Goal: Task Accomplishment & Management: Complete application form

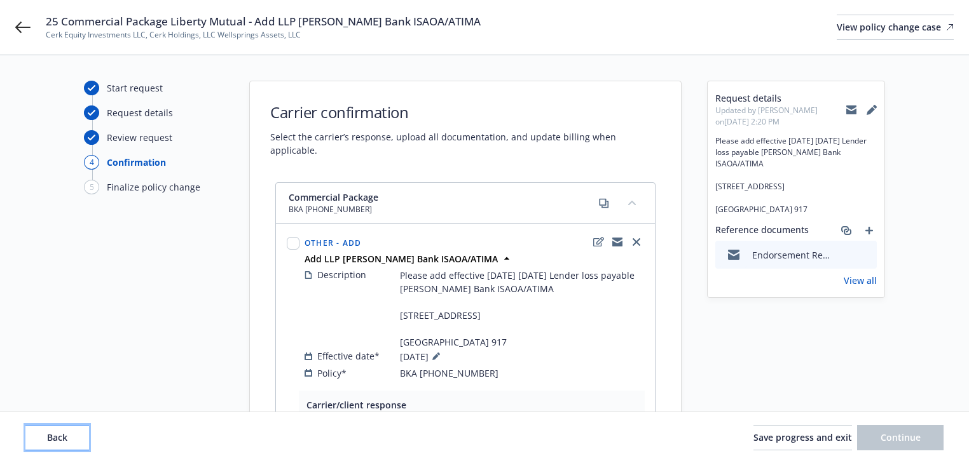
click at [51, 445] on button "Back" at bounding box center [57, 437] width 64 height 25
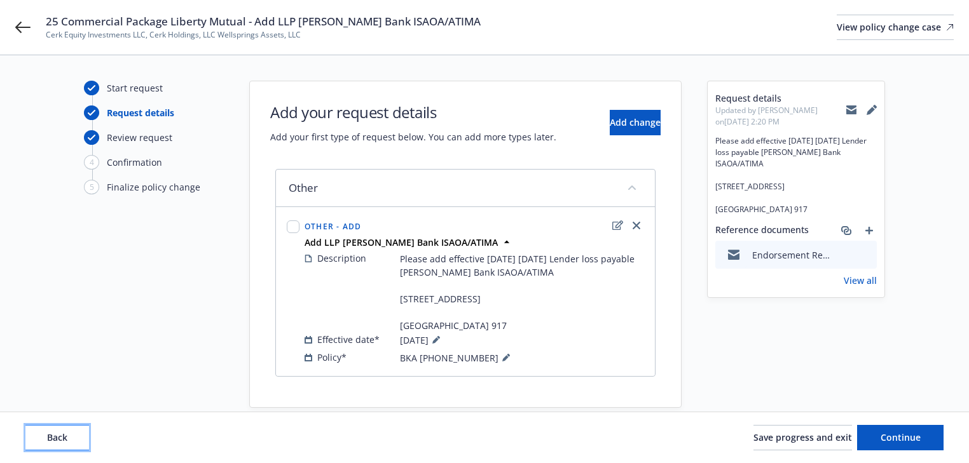
click at [51, 445] on button "Back" at bounding box center [57, 437] width 64 height 25
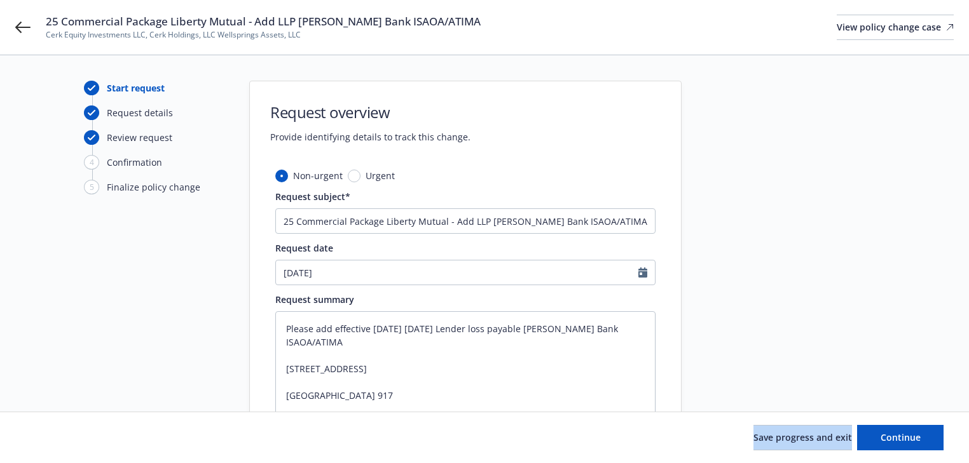
click at [51, 445] on div "Save progress and exit Continue" at bounding box center [484, 437] width 918 height 25
drag, startPoint x: 51, startPoint y: 445, endPoint x: 53, endPoint y: 435, distance: 10.3
click at [51, 445] on div "Save progress and exit Continue" at bounding box center [484, 437] width 918 height 25
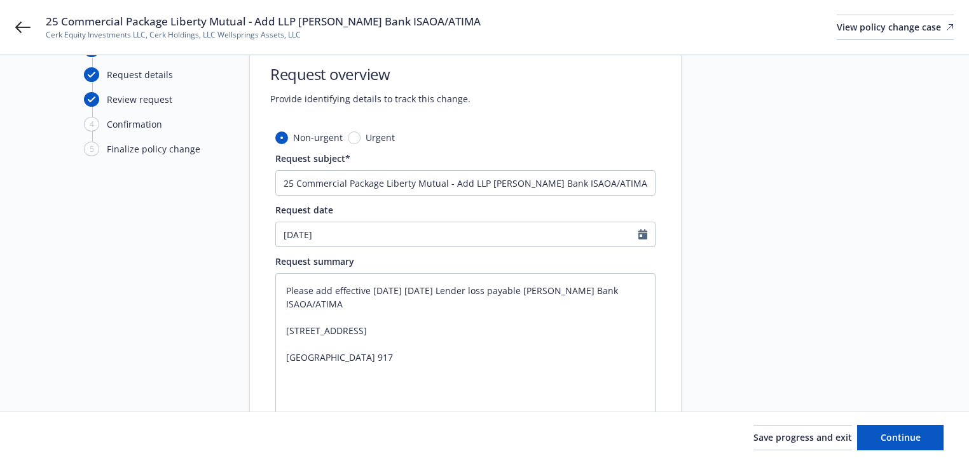
click at [90, 348] on div "Start request Request details Review request 4 Confirmation 5 Finalize policy c…" at bounding box center [154, 281] width 140 height 476
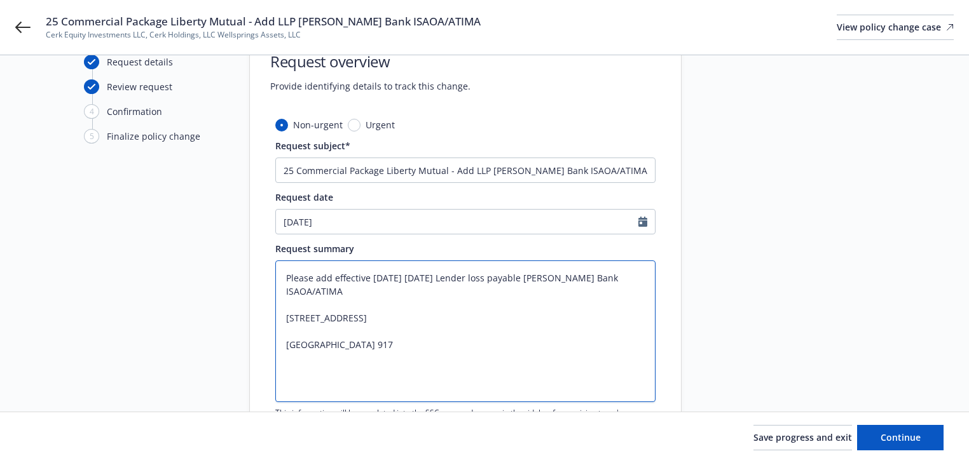
click at [388, 360] on textarea "Please add effective [DATE] [DATE] Lender loss payable [PERSON_NAME] Bank ISAOA…" at bounding box center [465, 332] width 380 height 142
type textarea "x"
type textarea "Please add effective [DATE] [DATE] Lender loss payable [PERSON_NAME] Bank ISAOA…"
type textarea "x"
type textarea "Please add effective [DATE] [DATE] Lender loss payable [PERSON_NAME] Bank ISAOA…"
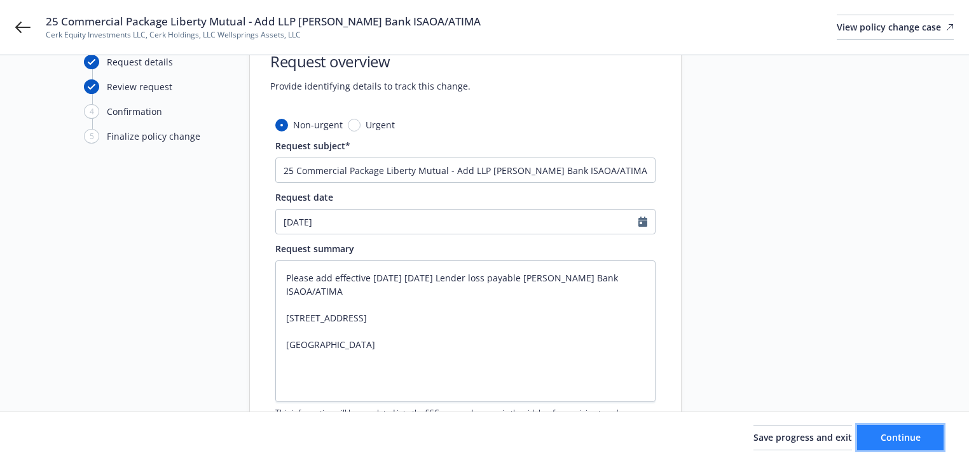
click at [910, 430] on button "Continue" at bounding box center [900, 437] width 86 height 25
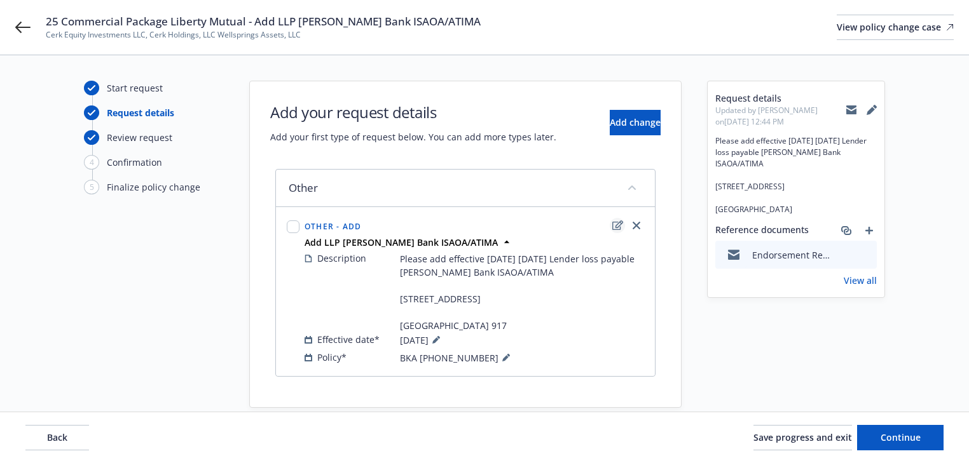
click at [620, 224] on icon "edit" at bounding box center [617, 226] width 11 height 10
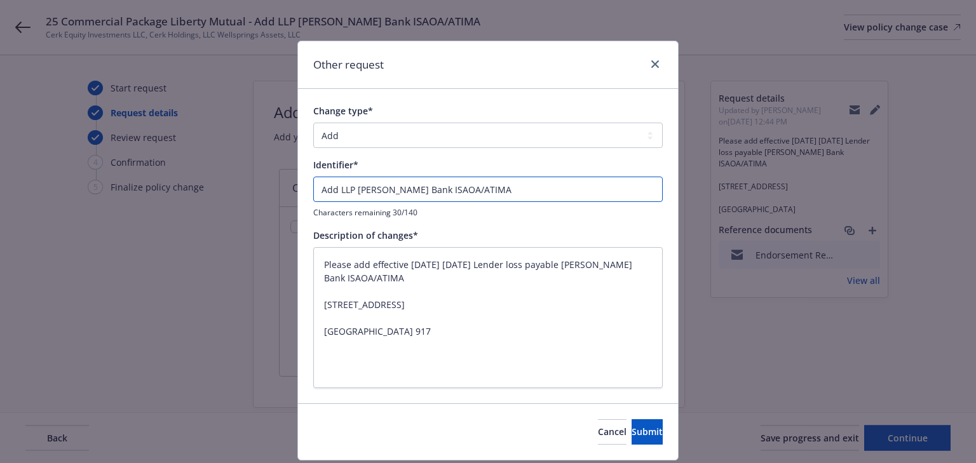
click at [313, 190] on input "Add LLP [PERSON_NAME] Bank ISAOA/ATIMA" at bounding box center [488, 189] width 350 height 25
type textarea "x"
type input "EAdd LLP [PERSON_NAME] Bank ISAOA/ATIMA"
type textarea "x"
type input "ENAdd LLP [PERSON_NAME] Bank ISAOA/ATIMA"
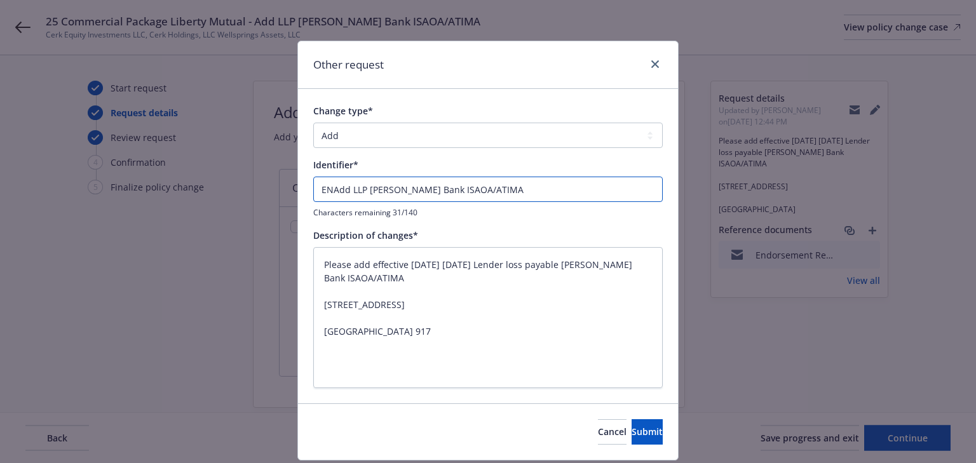
type textarea "x"
type input "ENDAdd LLP [PERSON_NAME] Bank ISAOA/ATIMA"
type textarea "x"
type input "ENDTAdd LLP [PERSON_NAME] Bank ISAOA/ATIMA"
type textarea "x"
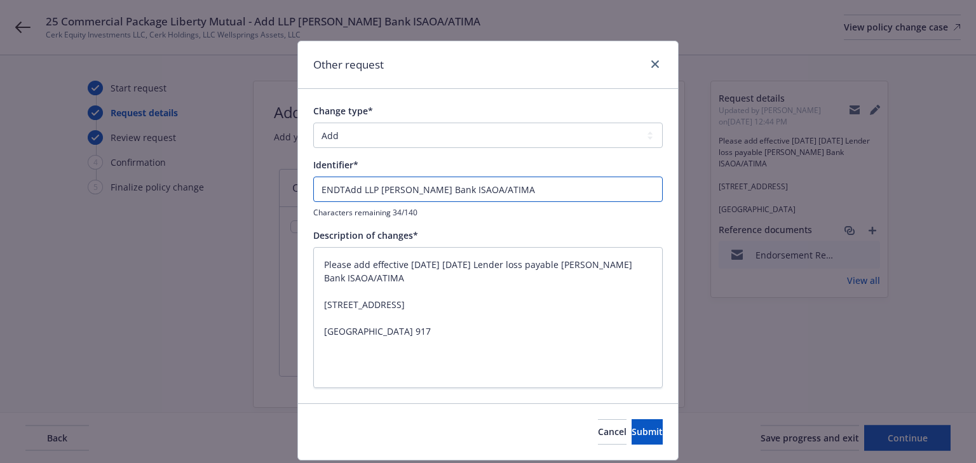
type input "ENDT#Add LLP [PERSON_NAME] Bank ISAOA/ATIMA"
type textarea "x"
type input "ENDT#2Add LLP [PERSON_NAME] Bank ISAOA/ATIMA"
type textarea "x"
type input "ENDT#2 Add LLP [PERSON_NAME] Bank ISAOA/ATIMA"
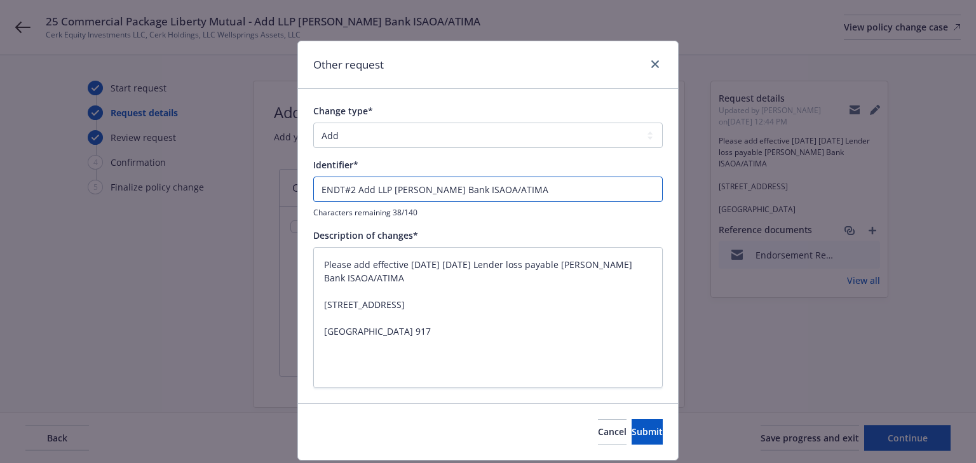
type textarea "x"
type input "ENDT#2 -Add LLP [PERSON_NAME] Bank ISAOA/ATIMA"
type textarea "x"
type input "ENDT#2 - Add LLP [PERSON_NAME] Bank ISAOA/ATIMA"
click at [632, 426] on span "Submit" at bounding box center [647, 432] width 31 height 12
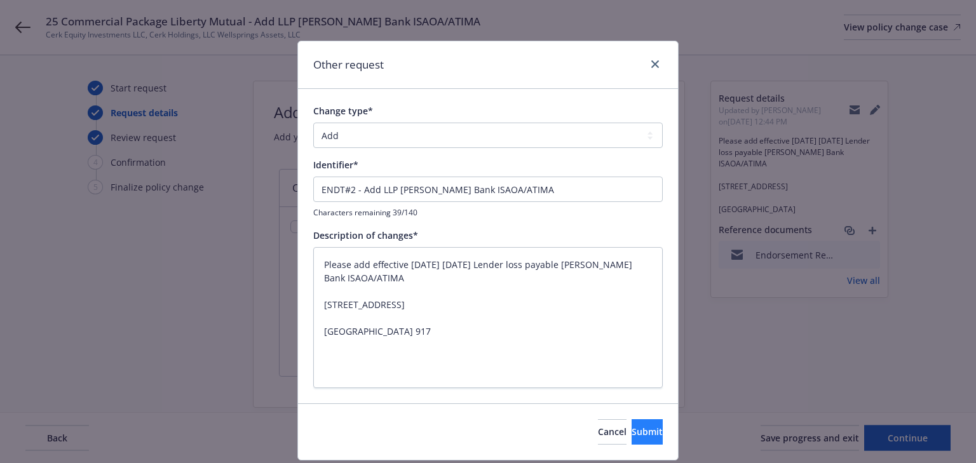
type textarea "x"
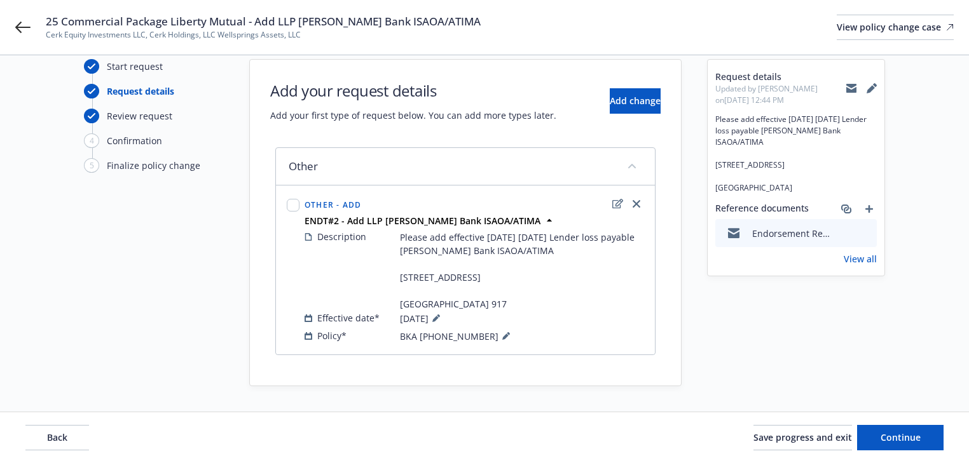
scroll to position [60, 0]
click at [498, 332] on button at bounding box center [505, 336] width 15 height 15
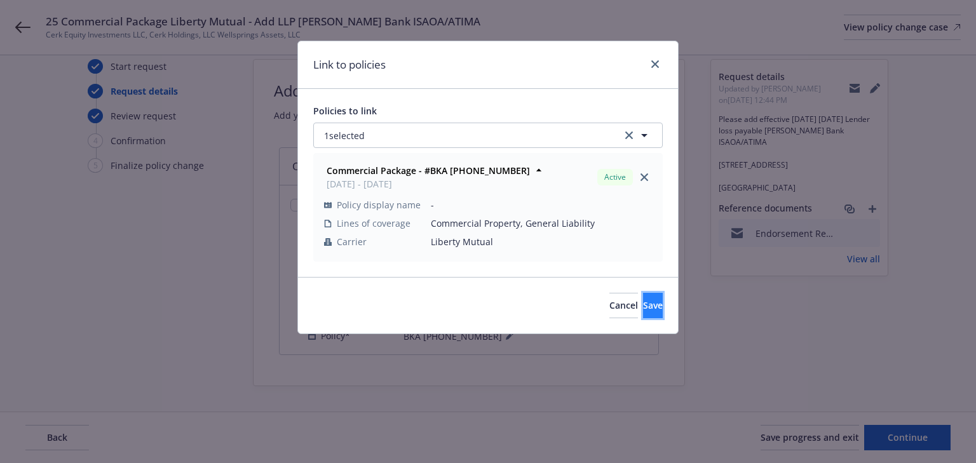
click at [645, 306] on button "Save" at bounding box center [653, 305] width 20 height 25
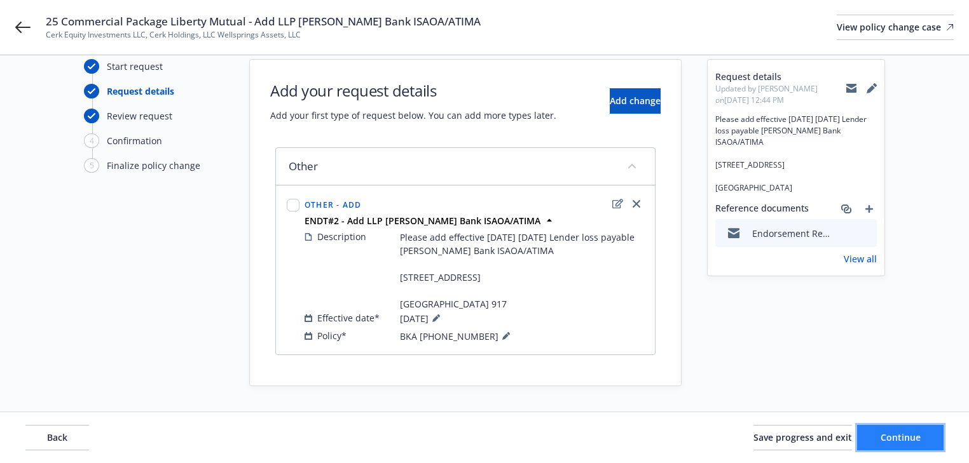
click at [884, 437] on span "Continue" at bounding box center [900, 438] width 40 height 12
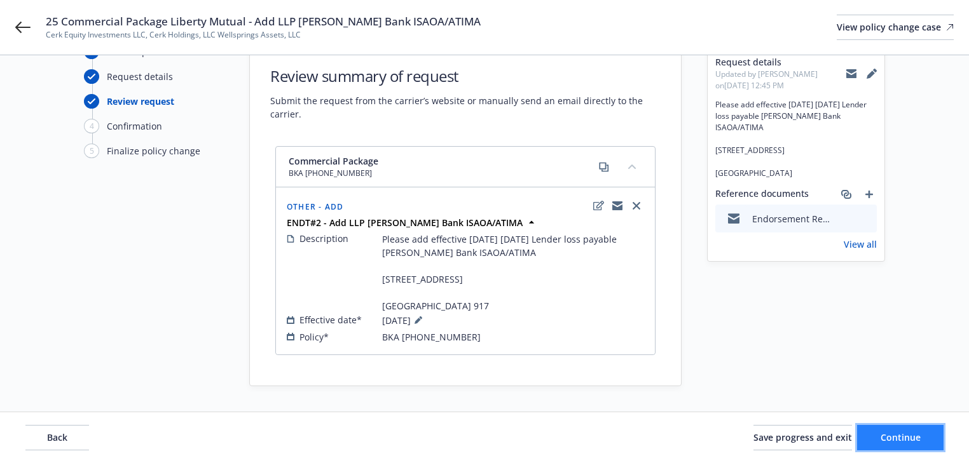
click at [884, 437] on span "Continue" at bounding box center [900, 438] width 40 height 12
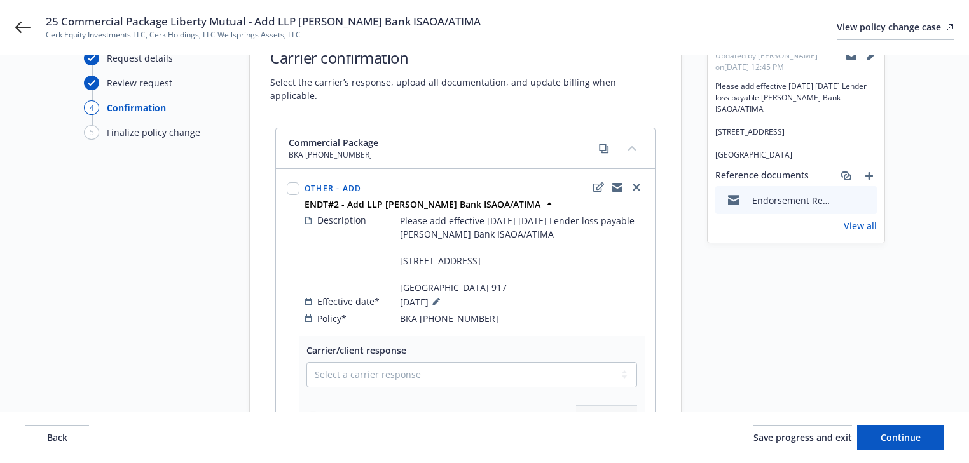
scroll to position [51, 0]
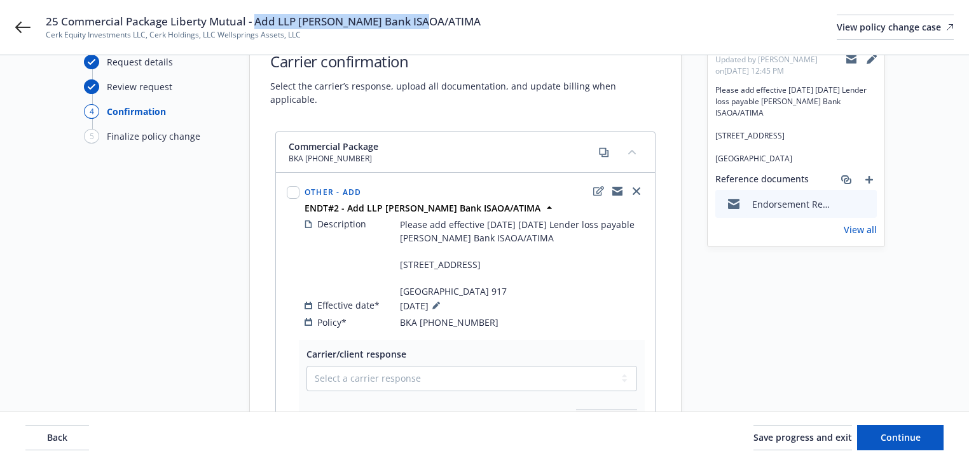
drag, startPoint x: 255, startPoint y: 20, endPoint x: 460, endPoint y: 26, distance: 205.4
click at [460, 26] on div "25 Commercial Package Liberty Mutual - Add LLP [PERSON_NAME] Bank ISAOA/[PERSON…" at bounding box center [500, 27] width 908 height 27
copy span "Add LLP [PERSON_NAME] Bank ISAOA/ATIMA"
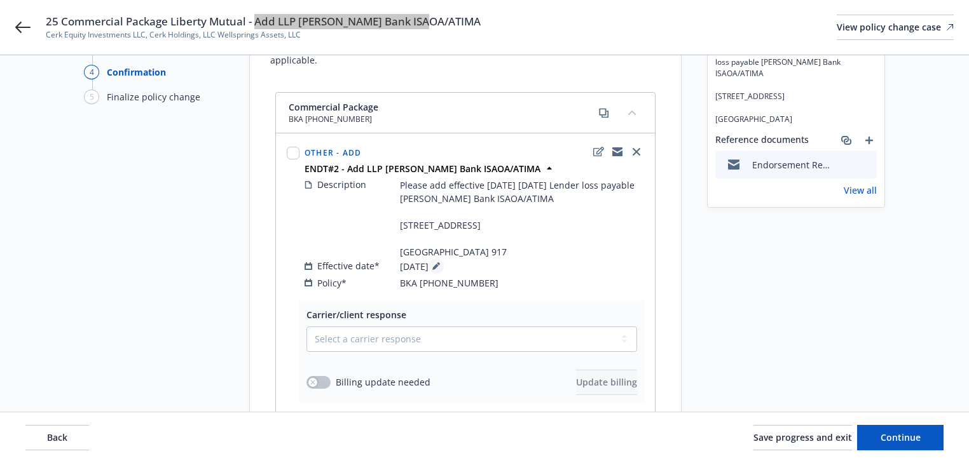
scroll to position [254, 0]
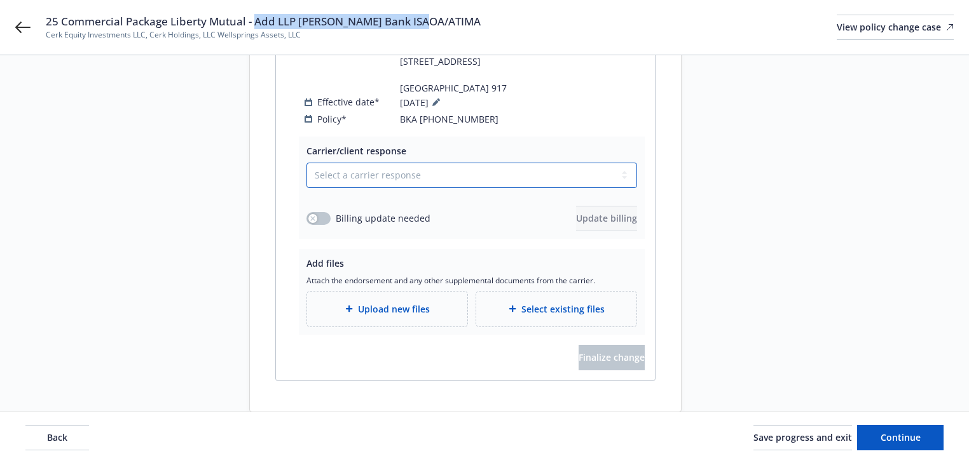
click at [419, 188] on select "Select a carrier response Accepted Accepted with revision No endorsement needed…" at bounding box center [471, 175] width 330 height 25
select select "ACCEPTED"
click at [306, 187] on select "Select a carrier response Accepted Accepted with revision No endorsement needed…" at bounding box center [471, 175] width 330 height 25
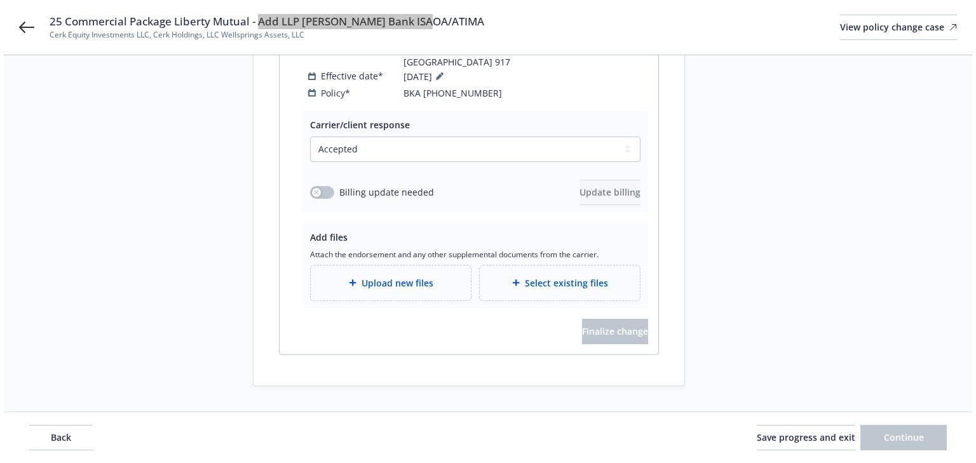
scroll to position [305, 0]
click at [422, 284] on span "Upload new files" at bounding box center [394, 282] width 72 height 13
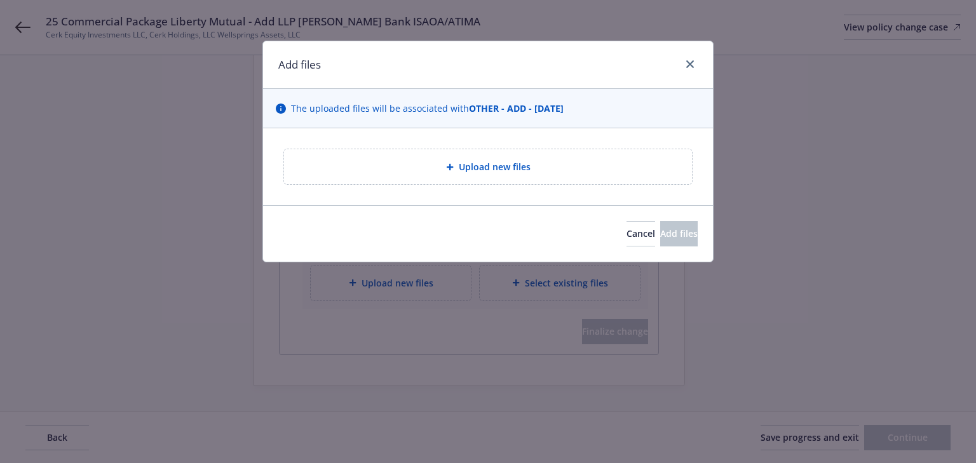
click at [480, 174] on div "Upload new files" at bounding box center [488, 167] width 388 height 15
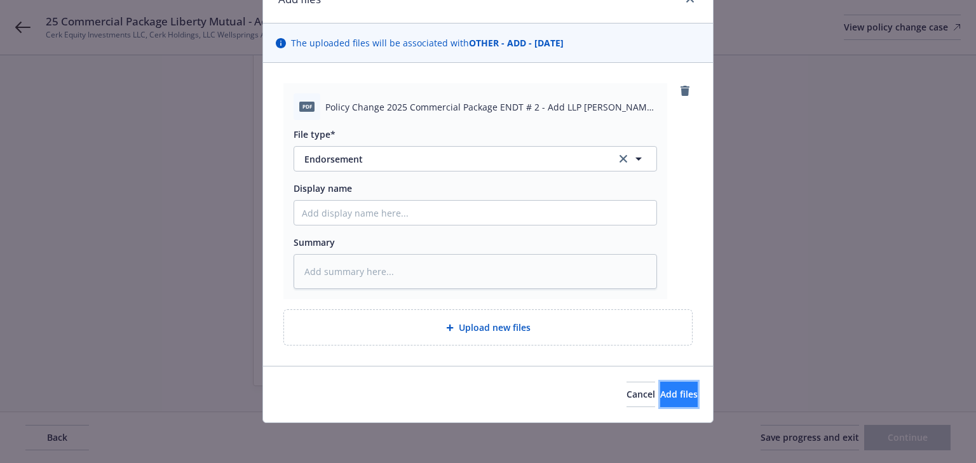
click at [674, 395] on button "Add files" at bounding box center [678, 394] width 37 height 25
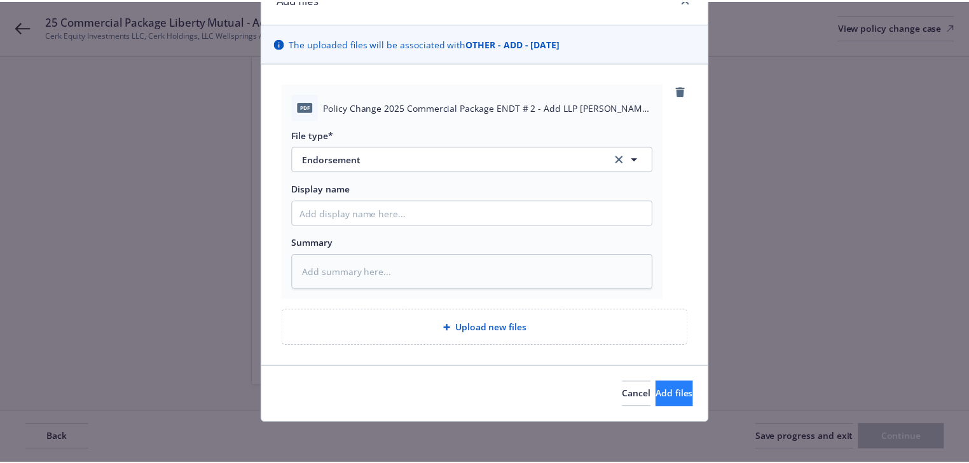
scroll to position [19, 0]
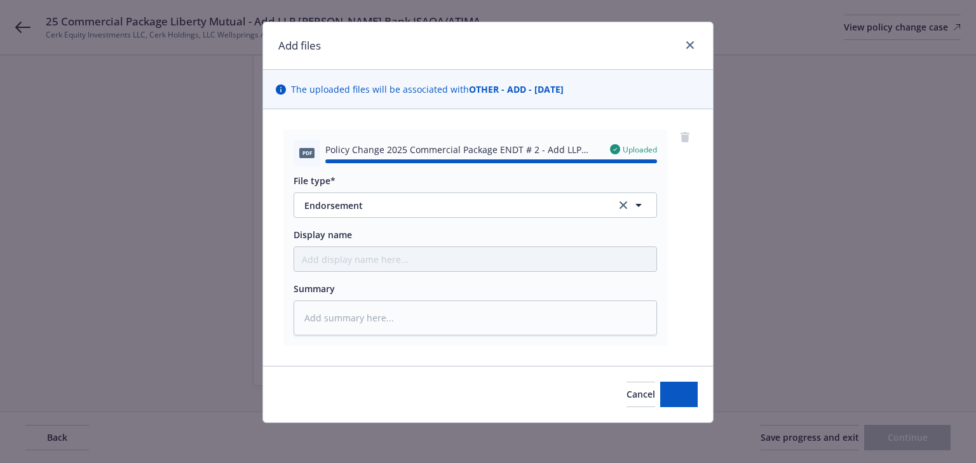
type textarea "x"
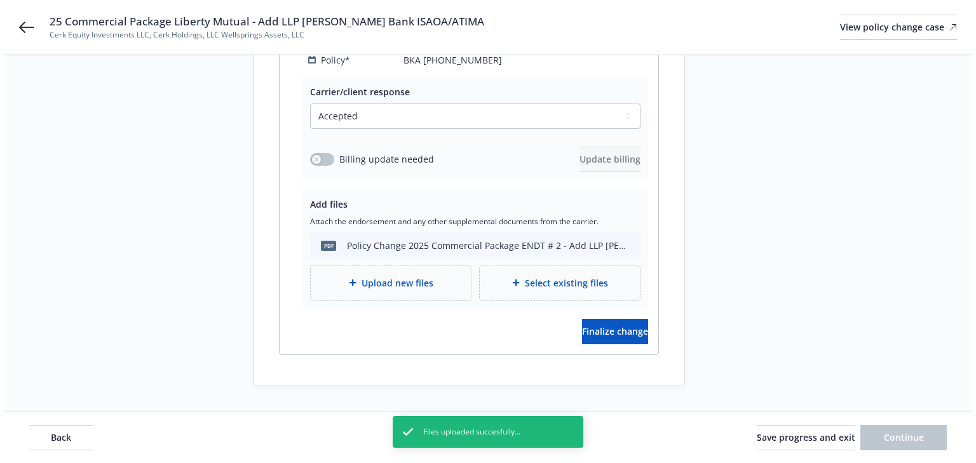
scroll to position [338, 0]
click at [629, 325] on button "Finalize change" at bounding box center [611, 331] width 66 height 25
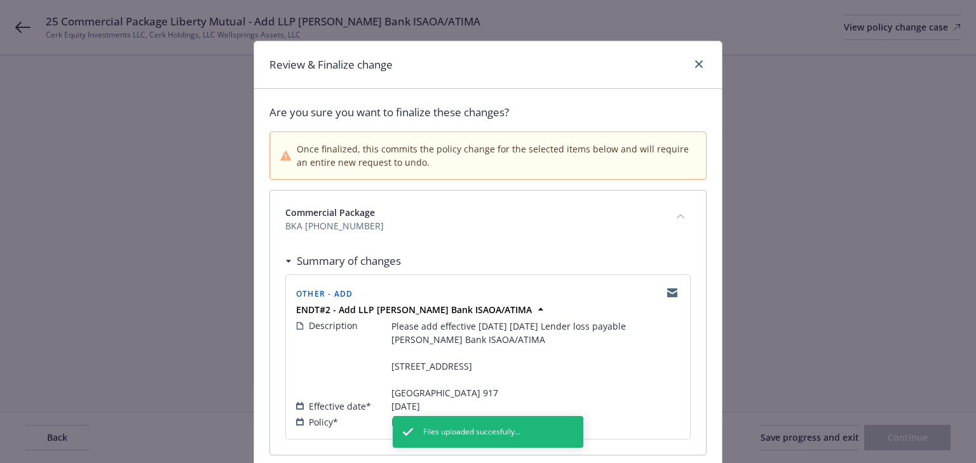
click at [325, 242] on div "Commercial Package BKA [PHONE_NUMBER]" at bounding box center [488, 219] width 436 height 57
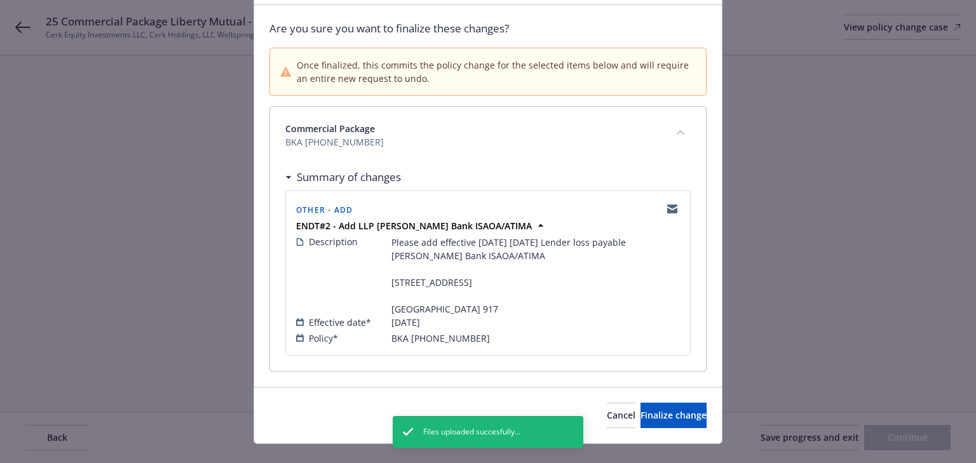
scroll to position [102, 0]
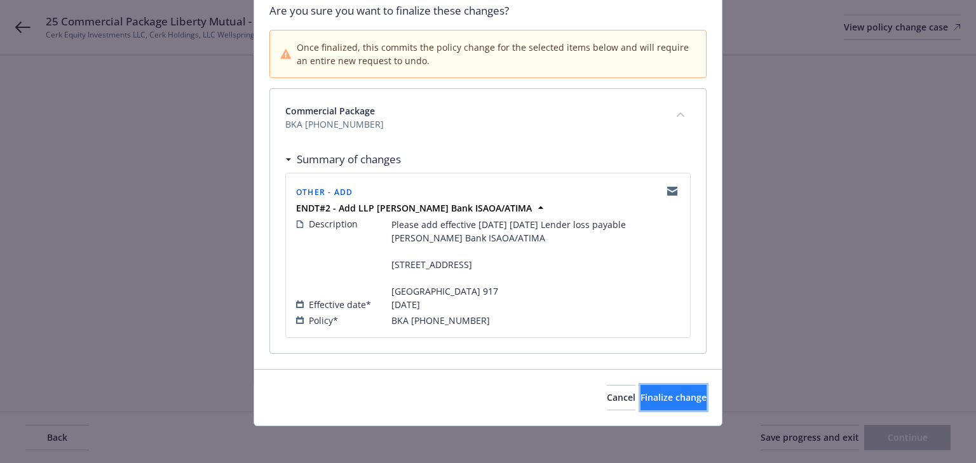
click at [679, 404] on span "Finalize change" at bounding box center [674, 398] width 66 height 12
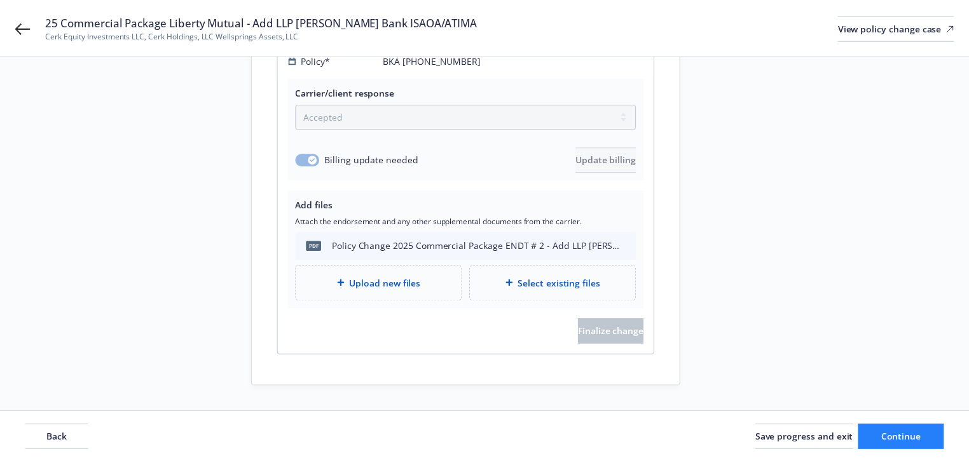
scroll to position [324, 0]
click at [894, 432] on span "Continue" at bounding box center [900, 438] width 40 height 12
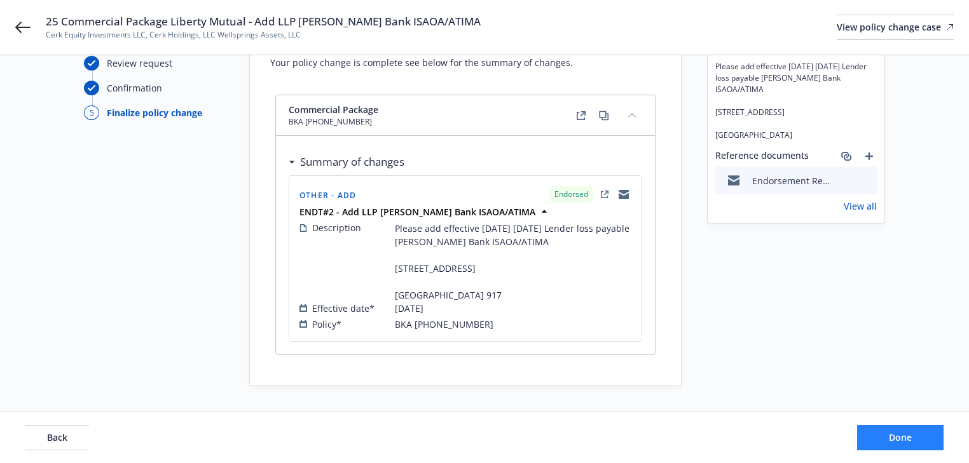
scroll to position [113, 0]
click at [894, 432] on span "Done" at bounding box center [900, 438] width 23 height 12
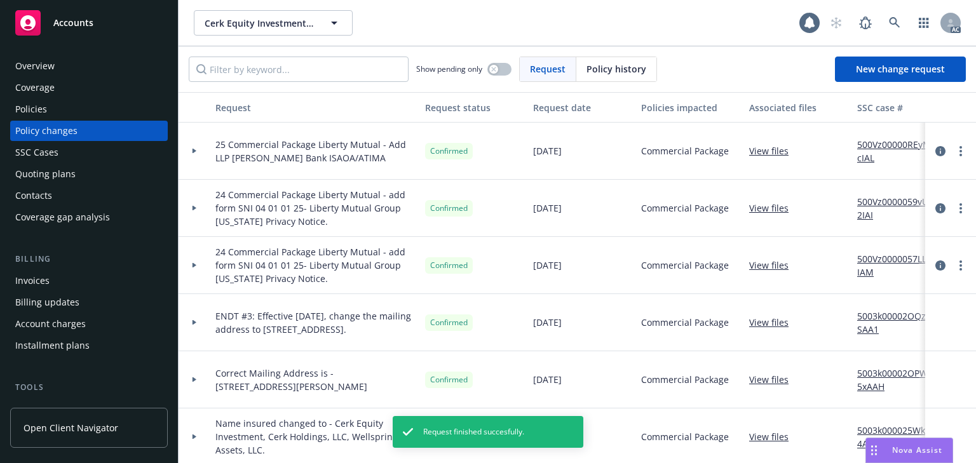
scroll to position [153, 0]
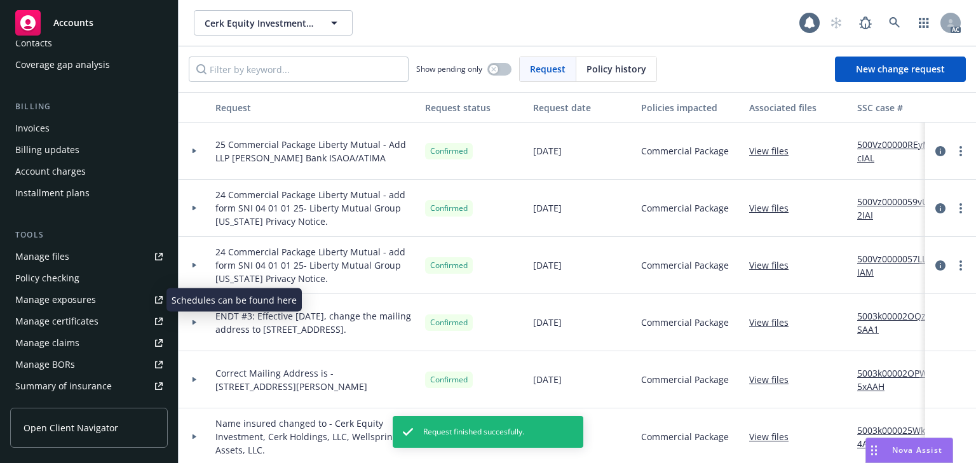
click at [60, 305] on div "Manage exposures" at bounding box center [55, 300] width 81 height 20
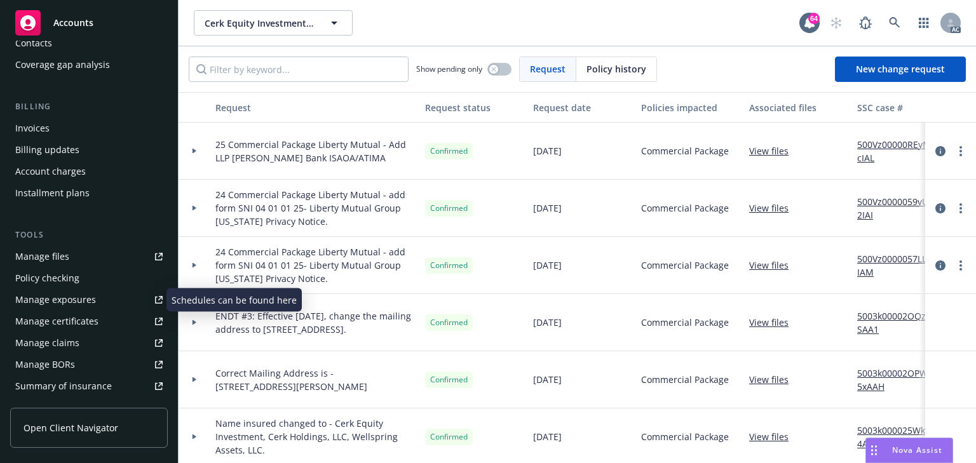
scroll to position [0, 0]
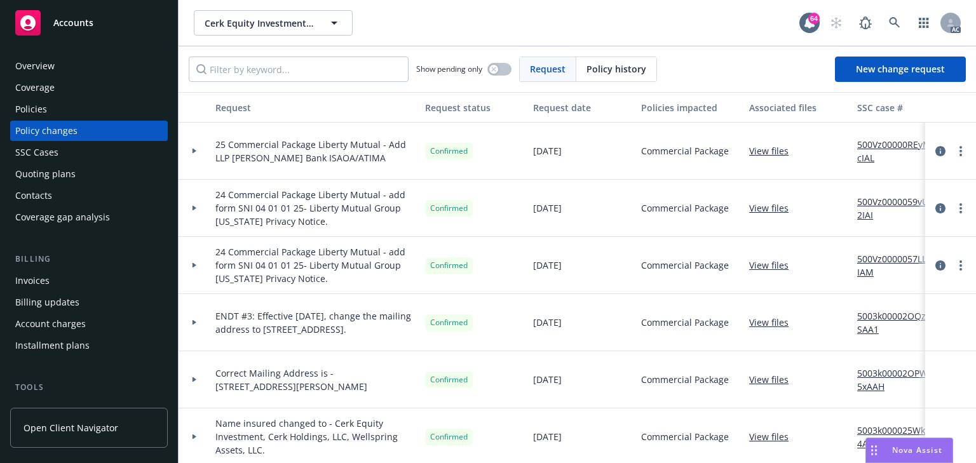
click at [60, 114] on div "Policies" at bounding box center [88, 109] width 147 height 20
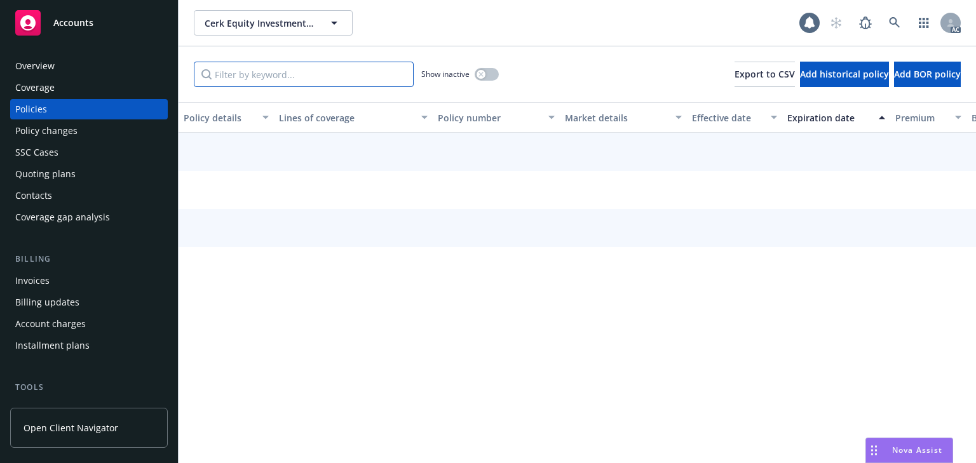
click at [308, 74] on input "Filter by keyword..." at bounding box center [304, 74] width 220 height 25
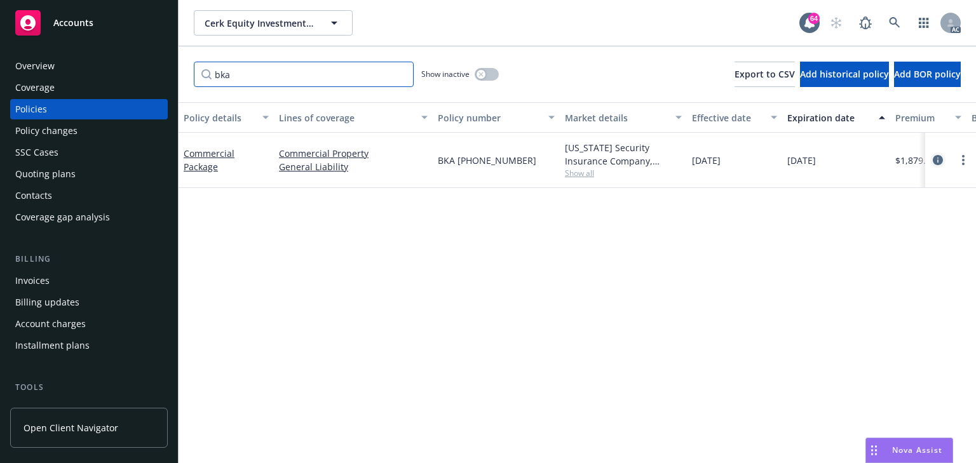
type input "bka"
click at [941, 156] on icon "circleInformation" at bounding box center [938, 160] width 10 height 10
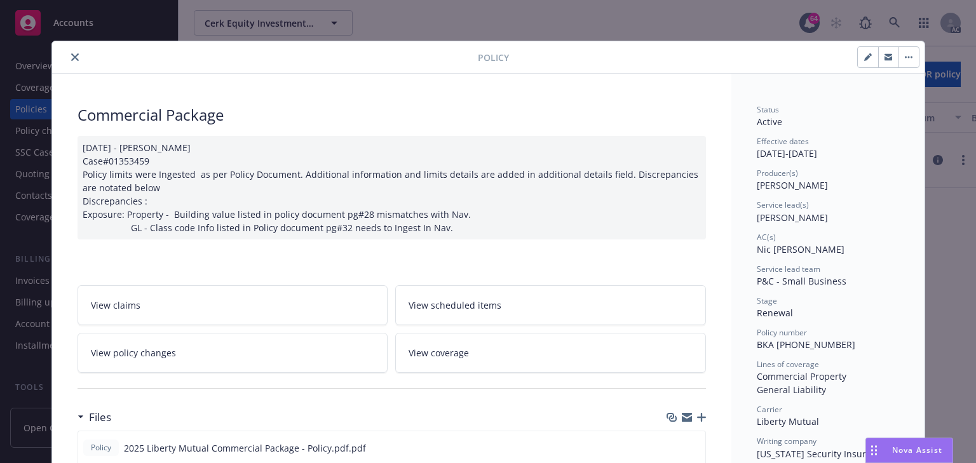
scroll to position [38, 0]
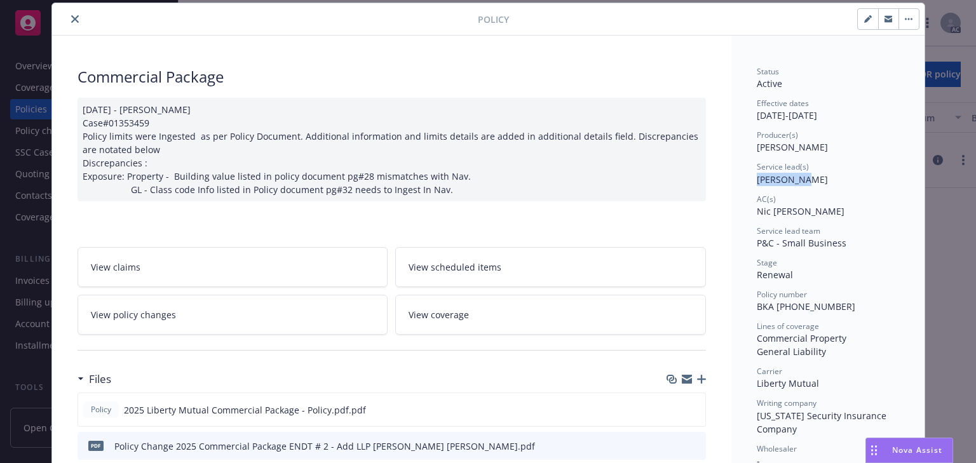
drag, startPoint x: 747, startPoint y: 182, endPoint x: 793, endPoint y: 179, distance: 45.3
drag, startPoint x: 761, startPoint y: 208, endPoint x: 791, endPoint y: 211, distance: 29.3
copy span "Nic Tallic"
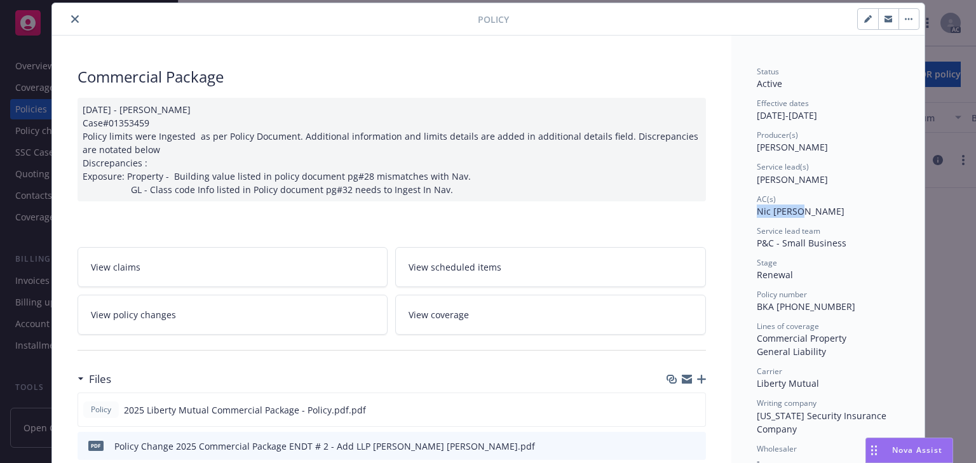
click at [71, 22] on icon "close" at bounding box center [75, 19] width 8 height 8
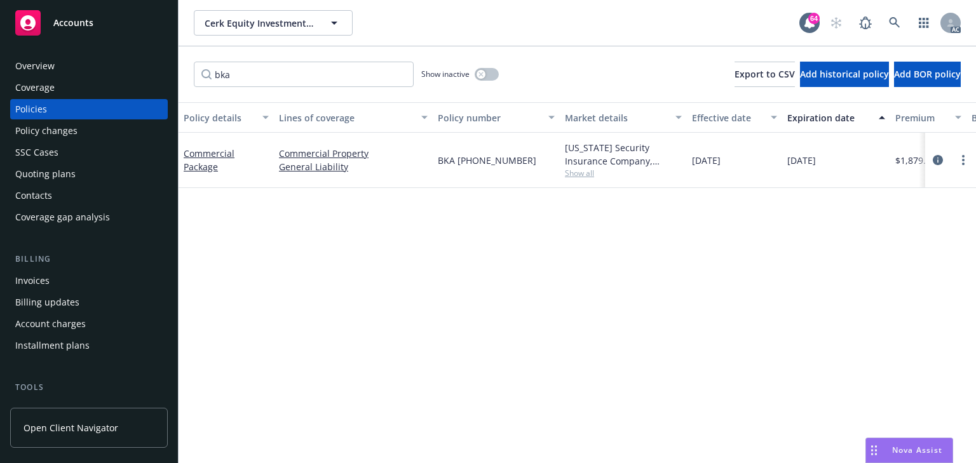
click at [28, 135] on div "Policy changes" at bounding box center [46, 131] width 62 height 20
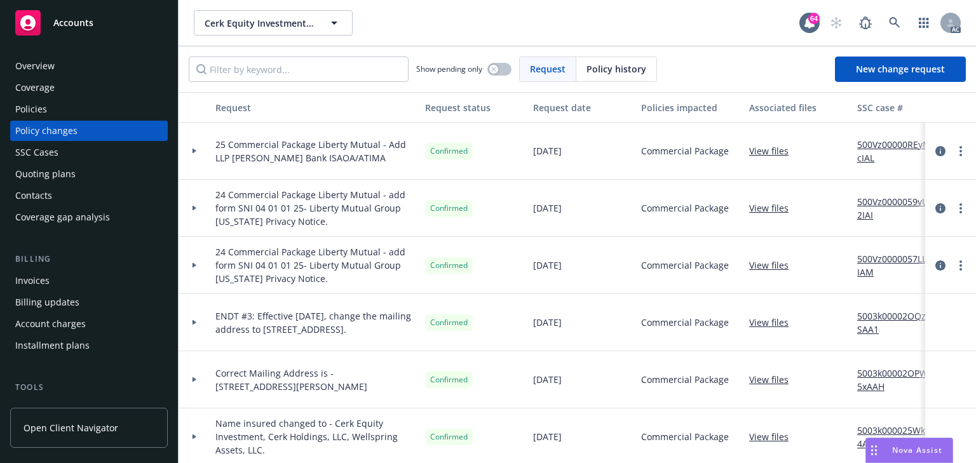
click at [200, 146] on div at bounding box center [195, 151] width 32 height 57
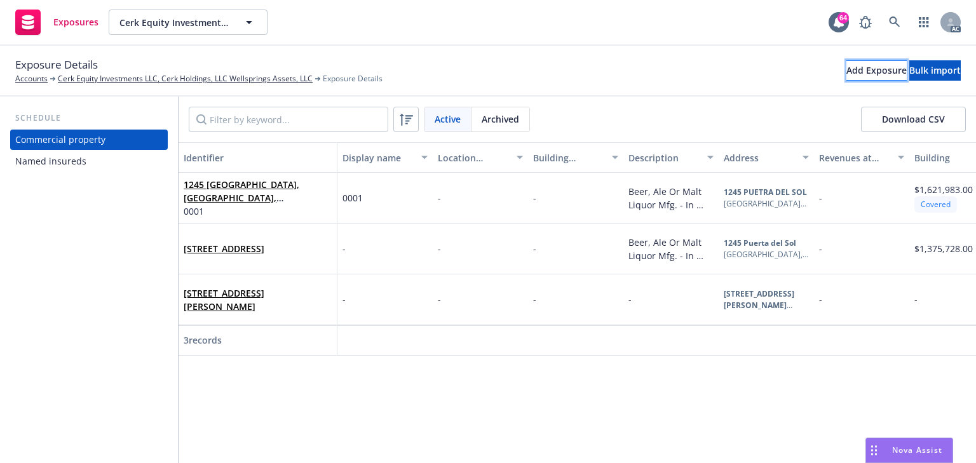
click at [847, 66] on div "Add Exposure" at bounding box center [877, 70] width 60 height 19
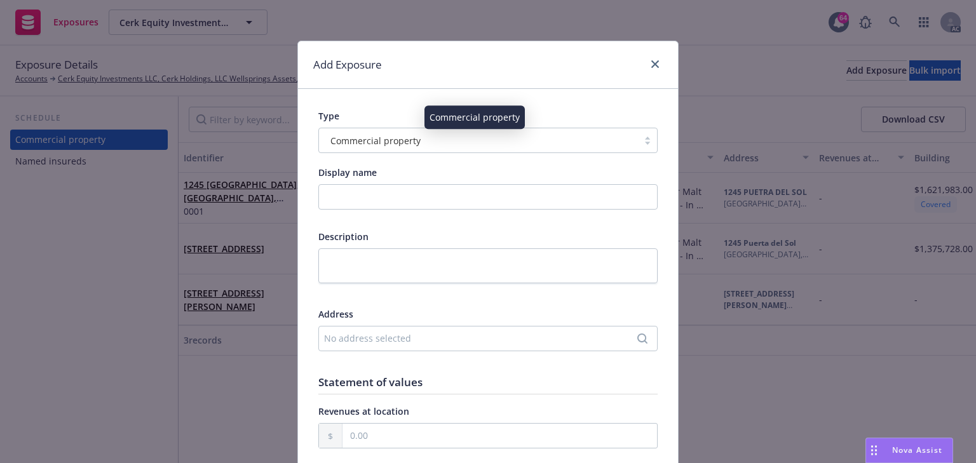
drag, startPoint x: 427, startPoint y: 139, endPoint x: 423, endPoint y: 156, distance: 17.7
click at [427, 139] on div "Commercial property" at bounding box center [478, 140] width 306 height 13
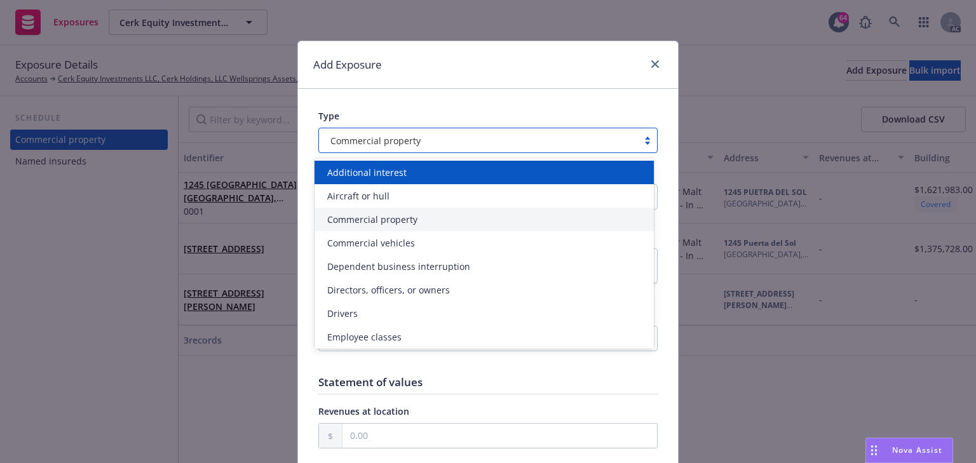
click at [412, 178] on div "Additional interest" at bounding box center [484, 172] width 324 height 13
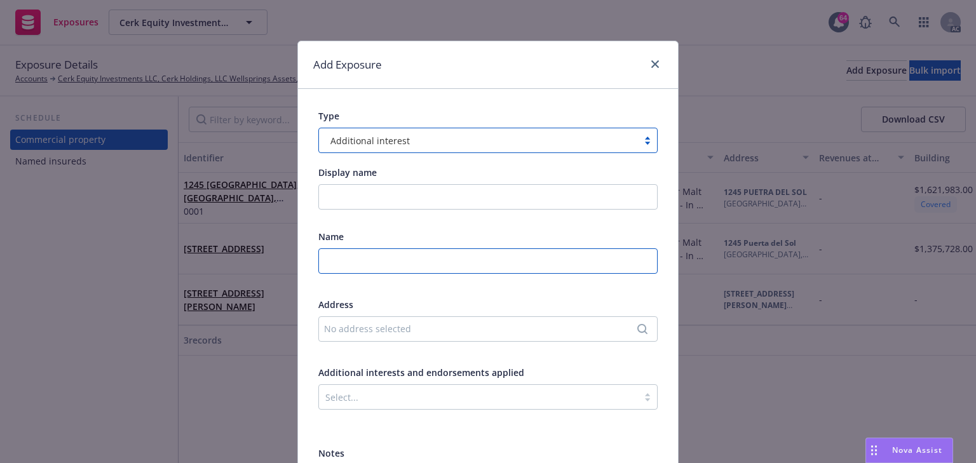
click at [366, 266] on input "text" at bounding box center [487, 261] width 339 height 25
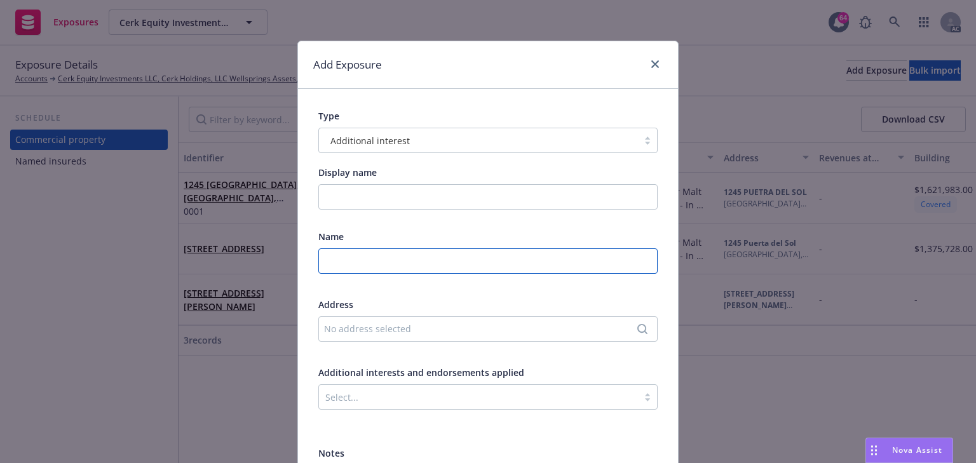
paste input "CATHY BANK ISAOA/ATIMA"
type input "CATHY BANK ISAOA/ATIMA"
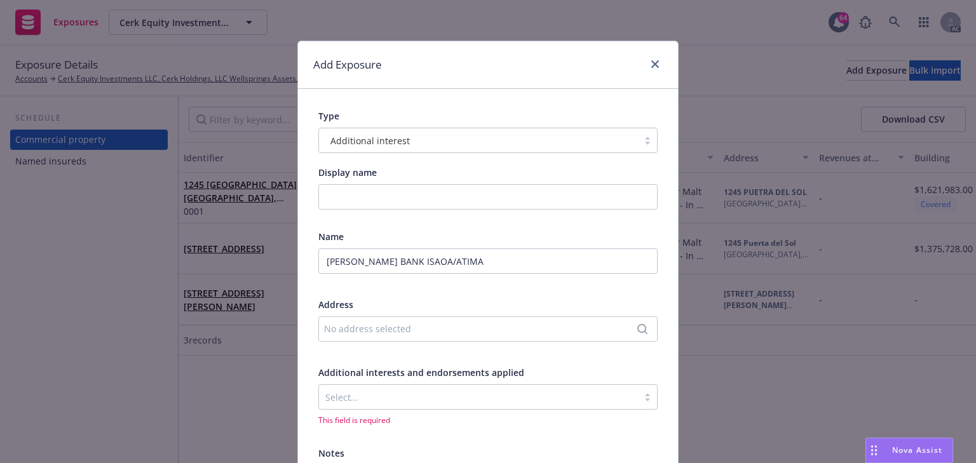
click at [336, 333] on div "No address selected" at bounding box center [481, 328] width 315 height 13
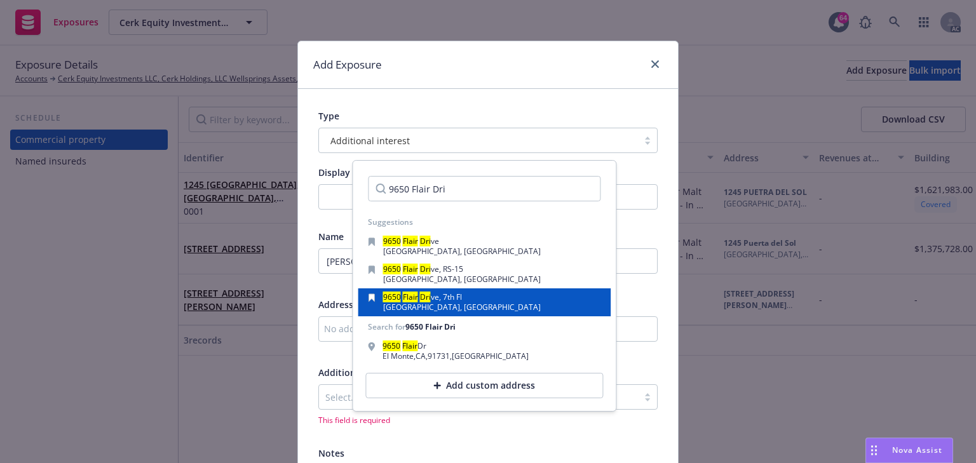
type input "9650 Flair Dri"
click at [474, 303] on div "9650 Flair Dri ve, 7th Fl El Monte, CA, 91731, USA" at bounding box center [484, 303] width 233 height 18
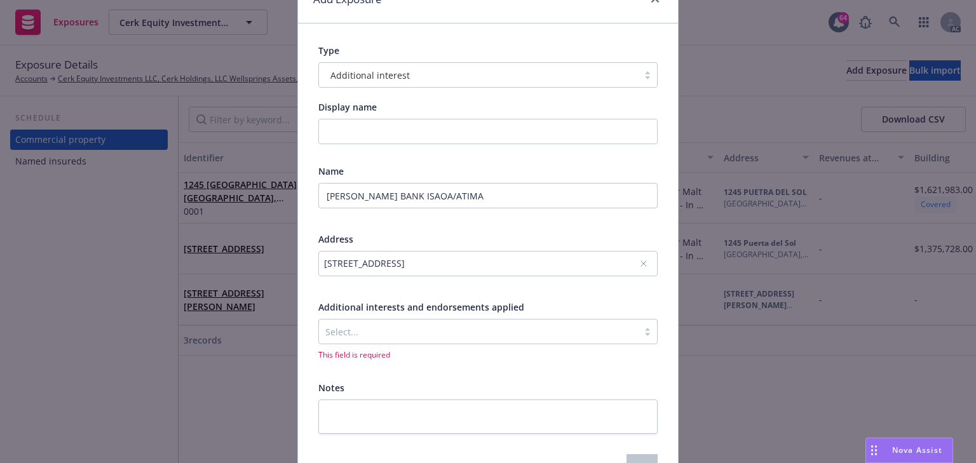
scroll to position [143, 0]
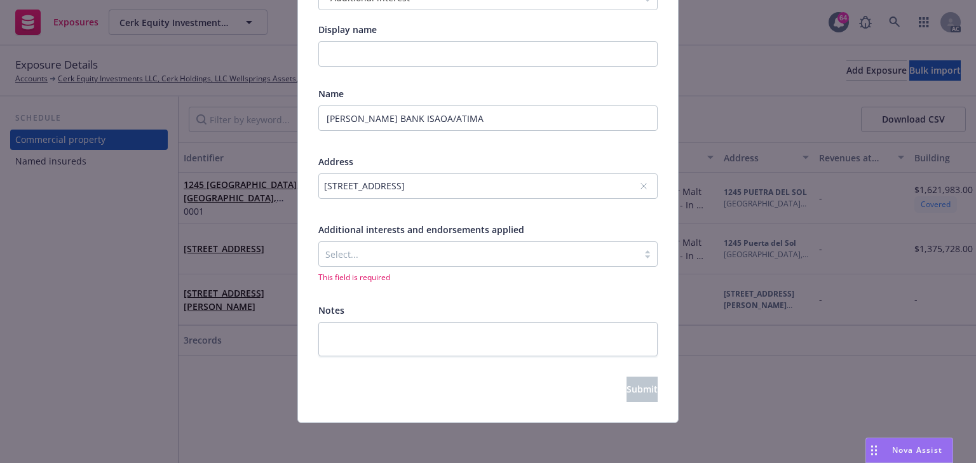
click at [421, 260] on div at bounding box center [478, 254] width 306 height 15
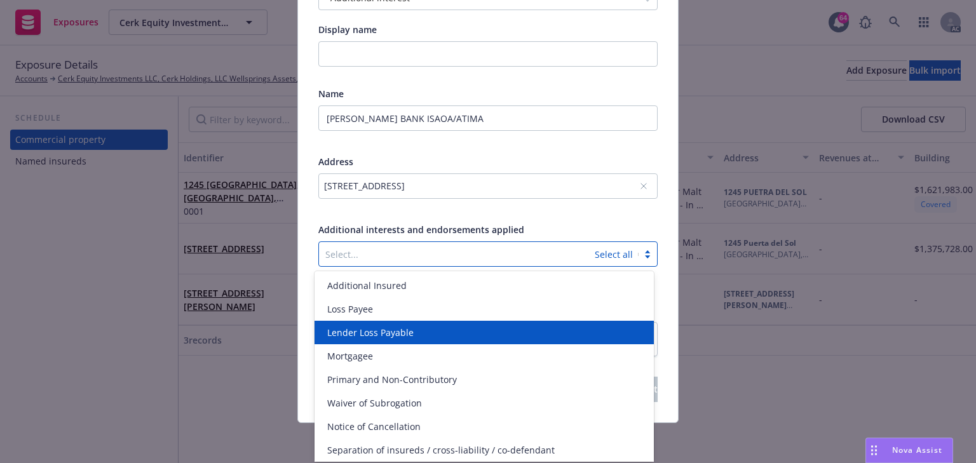
click at [386, 333] on span "Lender Loss Payable" at bounding box center [370, 332] width 86 height 13
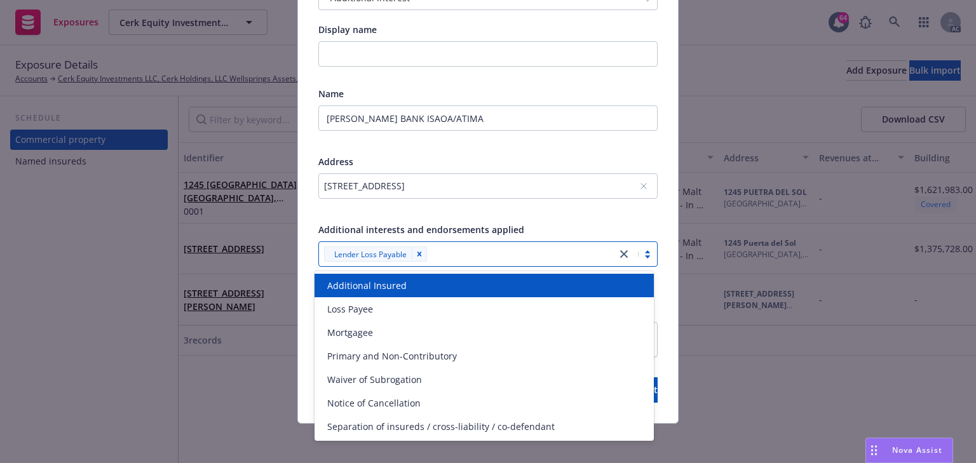
click at [575, 222] on div "Name CATHY BANK ISAOA/ATIMA Address 9650 Flair Drive, 7th Fl, El Monte, CA, 917…" at bounding box center [487, 185] width 339 height 196
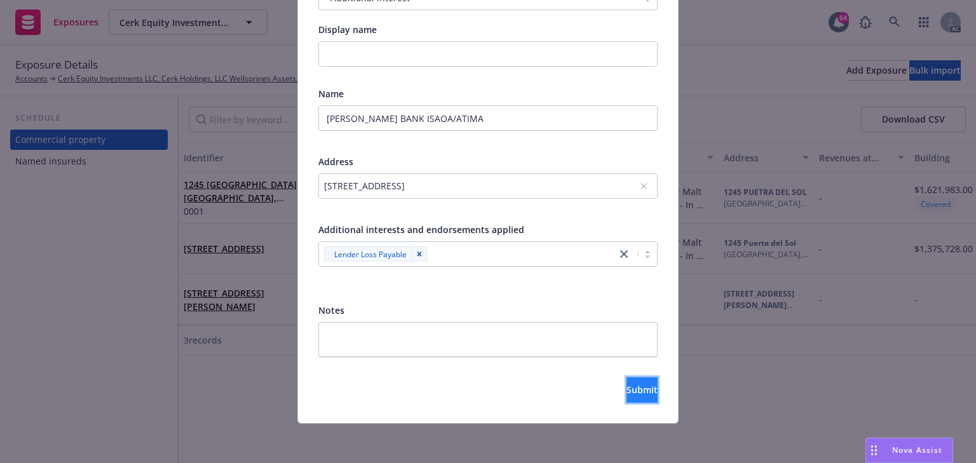
click at [627, 392] on span "Submit" at bounding box center [642, 390] width 31 height 12
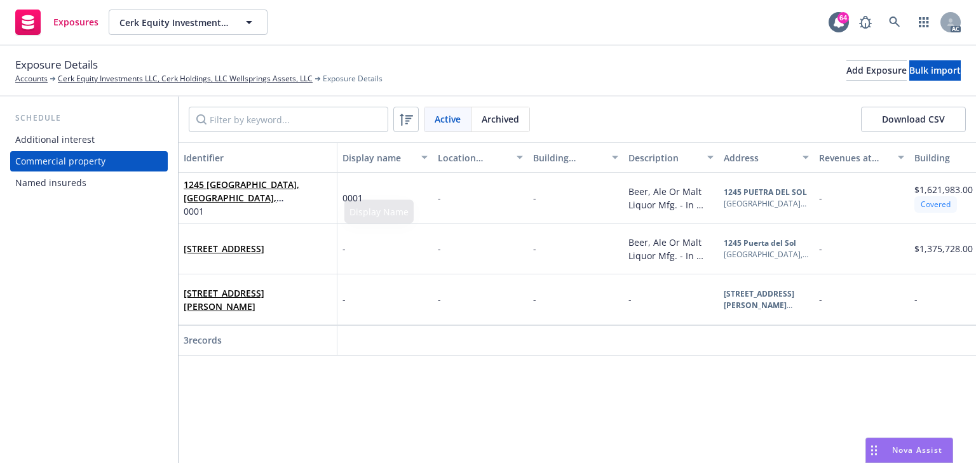
click at [106, 144] on div "Additional interest" at bounding box center [88, 140] width 147 height 20
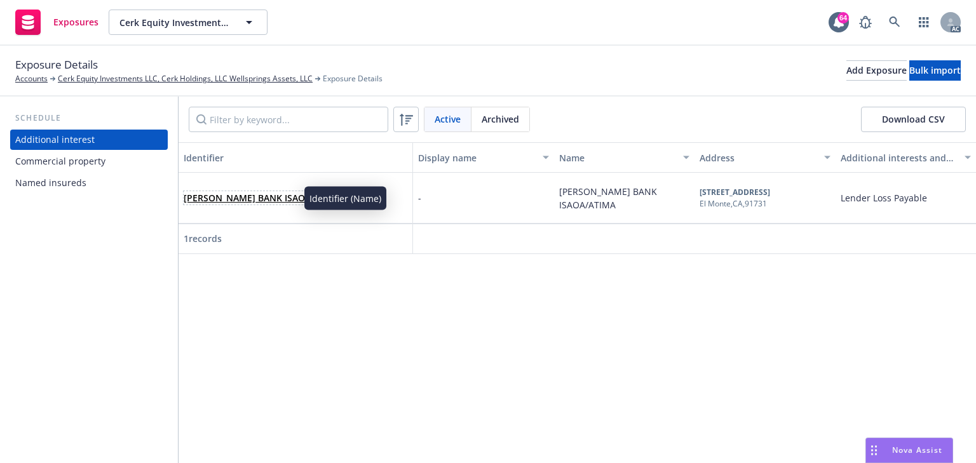
click at [280, 199] on link "CATHY BANK ISAOA/ATIMA" at bounding box center [263, 198] width 158 height 12
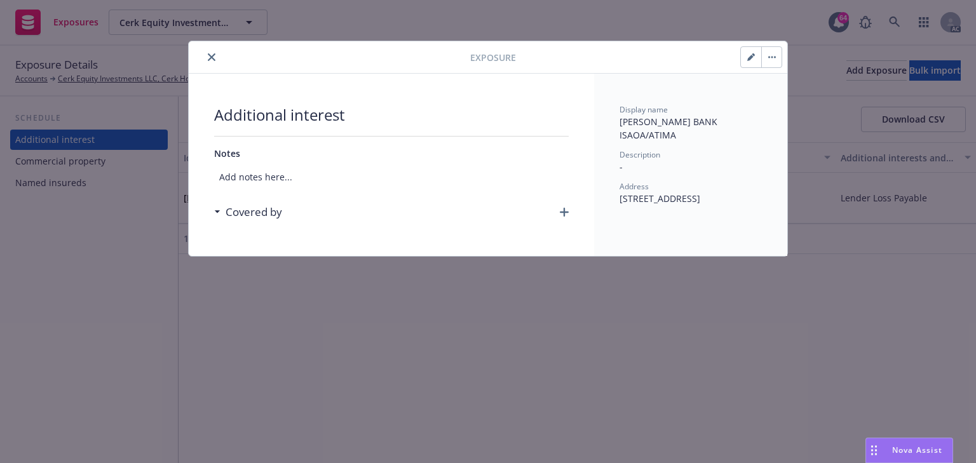
click at [564, 212] on icon "button" at bounding box center [564, 212] width 9 height 9
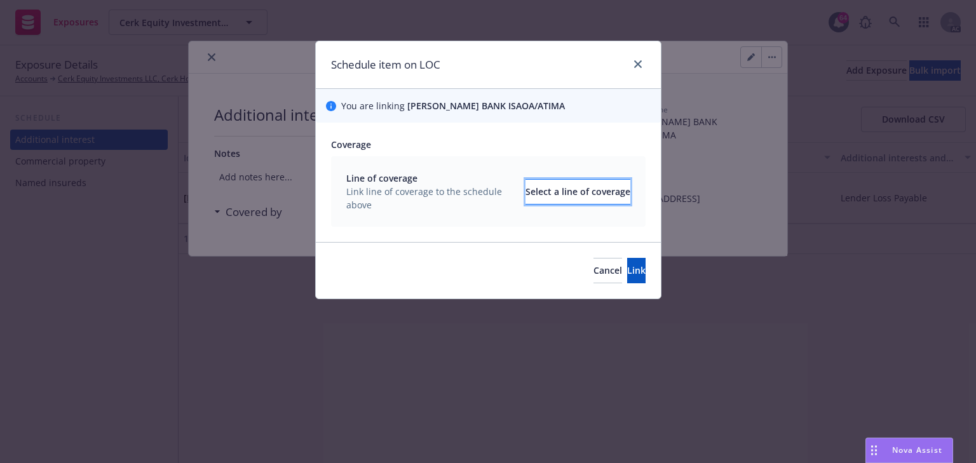
click at [592, 187] on div "Select a line of coverage" at bounding box center [578, 192] width 105 height 24
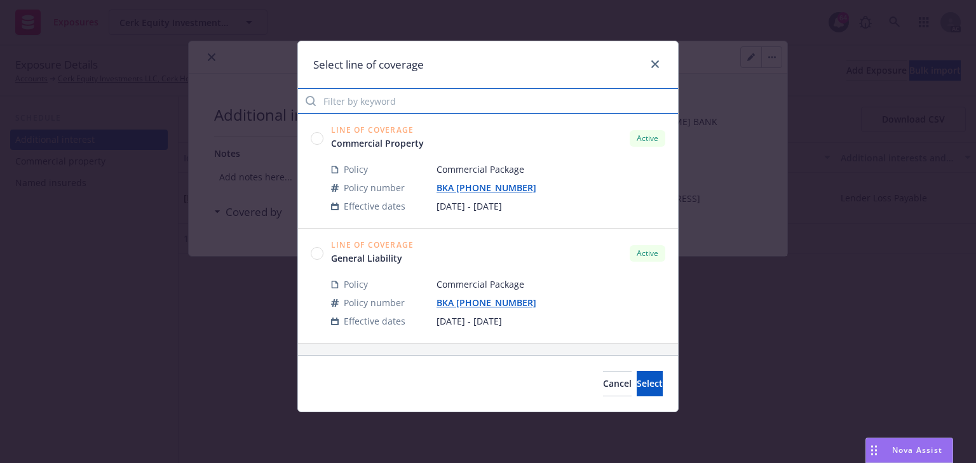
click at [416, 109] on input "Filter by keyword" at bounding box center [488, 100] width 380 height 25
type input "bka"
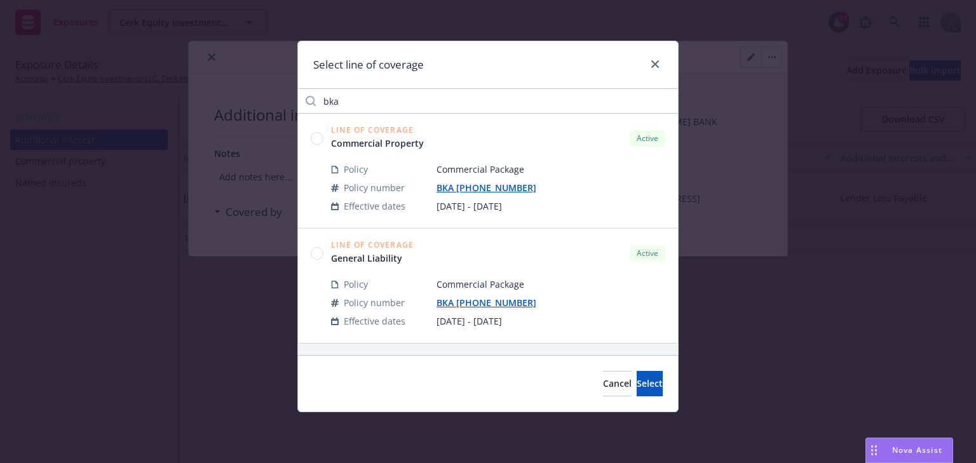
click at [315, 143] on circle at bounding box center [317, 138] width 12 height 12
click at [654, 386] on button "Select" at bounding box center [650, 383] width 26 height 25
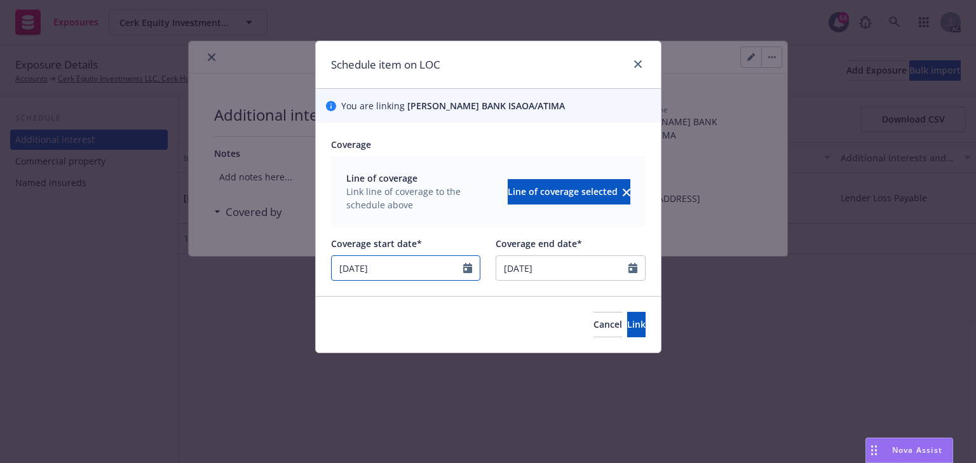
drag, startPoint x: 385, startPoint y: 272, endPoint x: 149, endPoint y: 269, distance: 235.8
click at [167, 271] on div "Schedule item on LOC You are linking CATHY BANK ISAOA/ATIMA Coverage Line of co…" at bounding box center [488, 231] width 976 height 463
type input "[DATE]"
click at [464, 158] on div "Line of coverage Link line of coverage to the schedule above Line of coverage s…" at bounding box center [488, 191] width 315 height 71
click at [627, 323] on button "Link" at bounding box center [636, 324] width 18 height 25
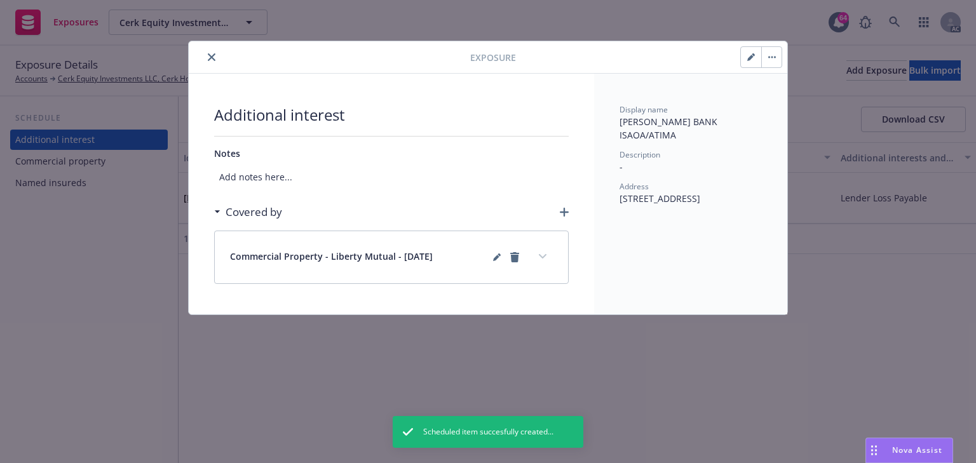
click at [566, 210] on icon "button" at bounding box center [564, 212] width 9 height 9
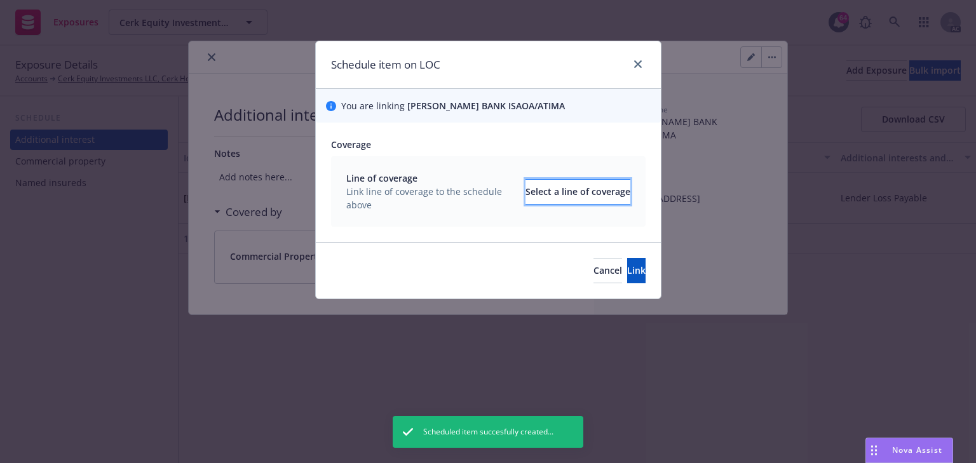
click at [538, 188] on div "Select a line of coverage" at bounding box center [578, 192] width 105 height 24
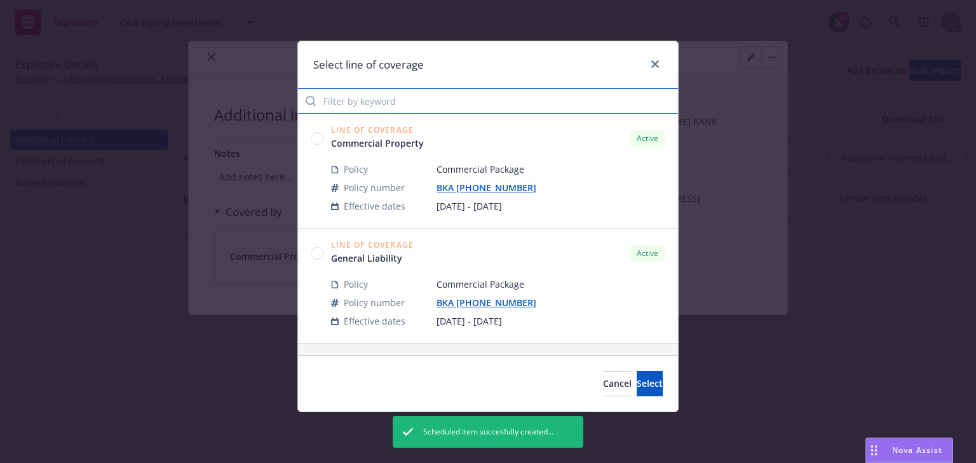
click at [372, 94] on input "Filter by keyword" at bounding box center [488, 100] width 380 height 25
type input "bka"
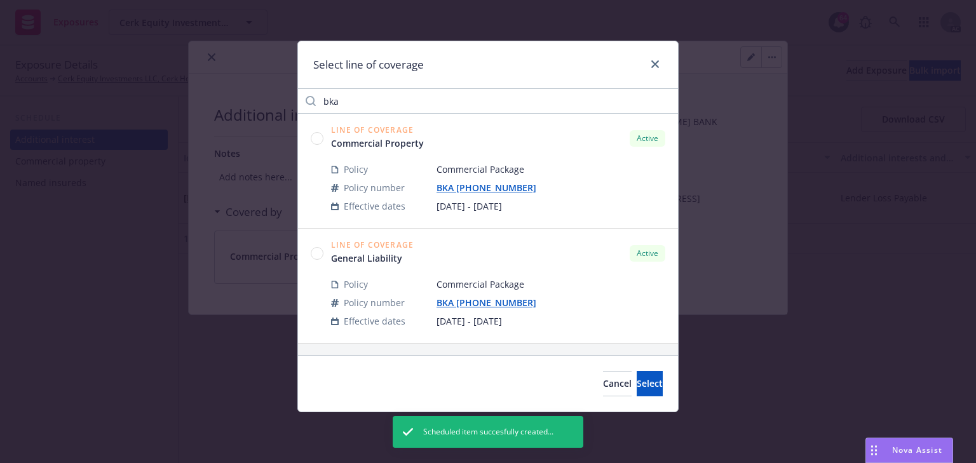
click at [317, 258] on circle at bounding box center [317, 253] width 12 height 12
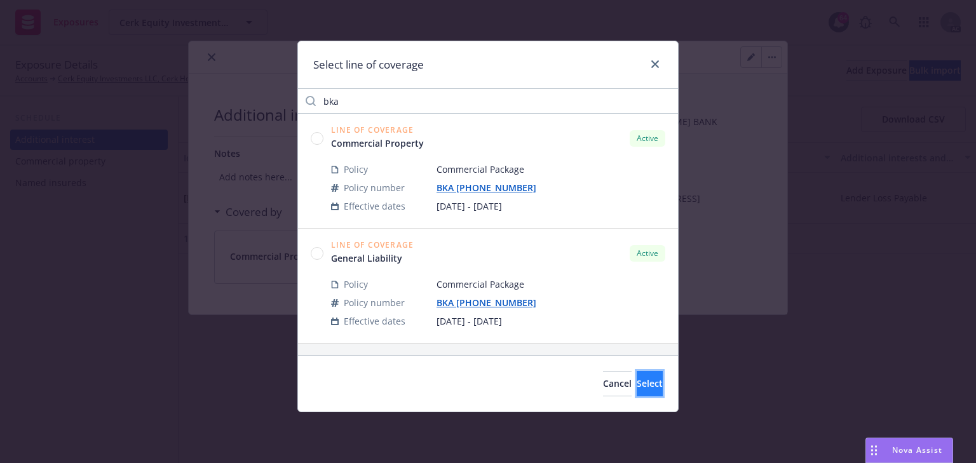
click at [637, 385] on span "Select" at bounding box center [650, 384] width 26 height 12
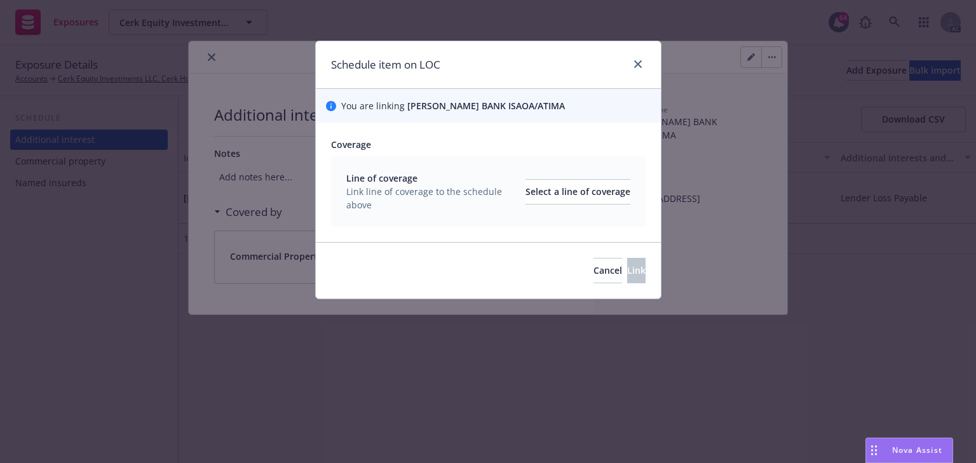
click at [566, 206] on div "Line of coverage Link line of coverage to the schedule above Select a line of c…" at bounding box center [488, 192] width 284 height 40
click at [554, 196] on div "Select a line of coverage" at bounding box center [578, 192] width 105 height 24
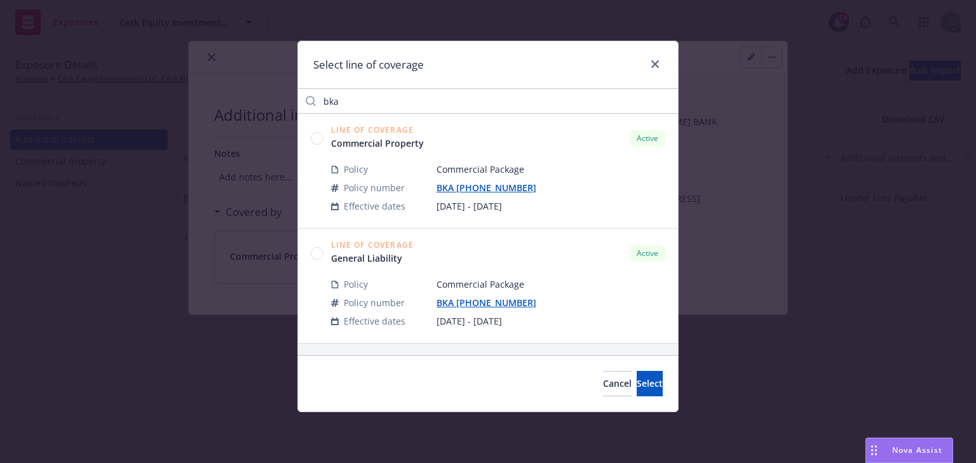
click at [314, 257] on circle at bounding box center [317, 253] width 12 height 12
click at [637, 389] on span "Select" at bounding box center [650, 384] width 26 height 12
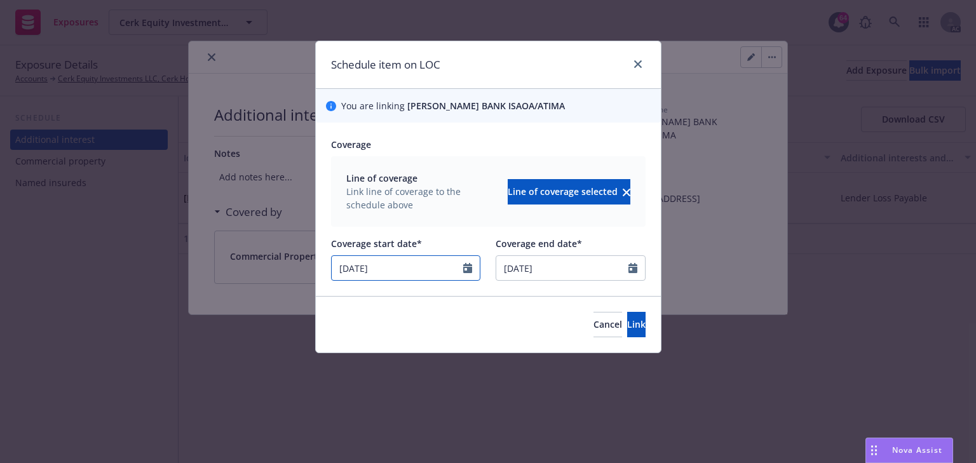
drag, startPoint x: 338, startPoint y: 261, endPoint x: 161, endPoint y: 247, distance: 177.2
click at [207, 247] on div "Schedule item on LOC You are linking CATHY BANK ISAOA/ATIMA Coverage Line of co…" at bounding box center [488, 231] width 976 height 463
type input "[DATE]"
click at [627, 320] on span "Link" at bounding box center [636, 324] width 18 height 12
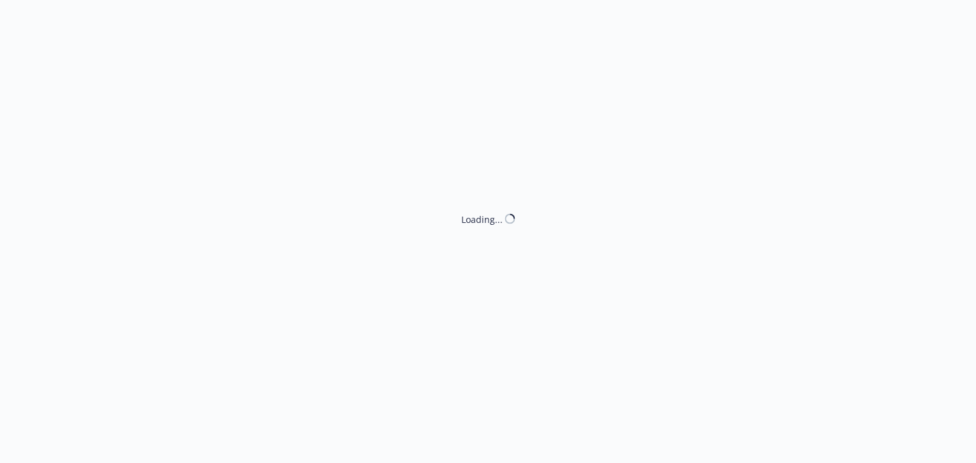
select select "NO_ENDORSEMENT_NEEDED"
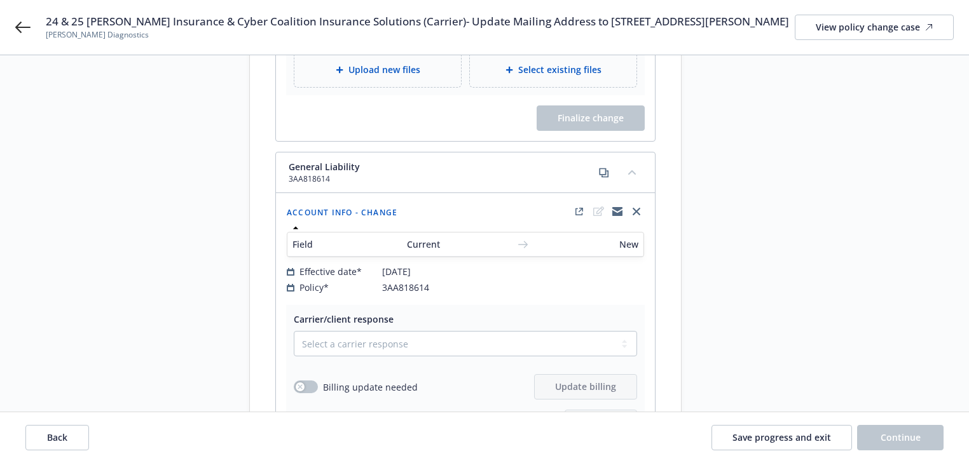
scroll to position [407, 0]
